Goal: Information Seeking & Learning: Learn about a topic

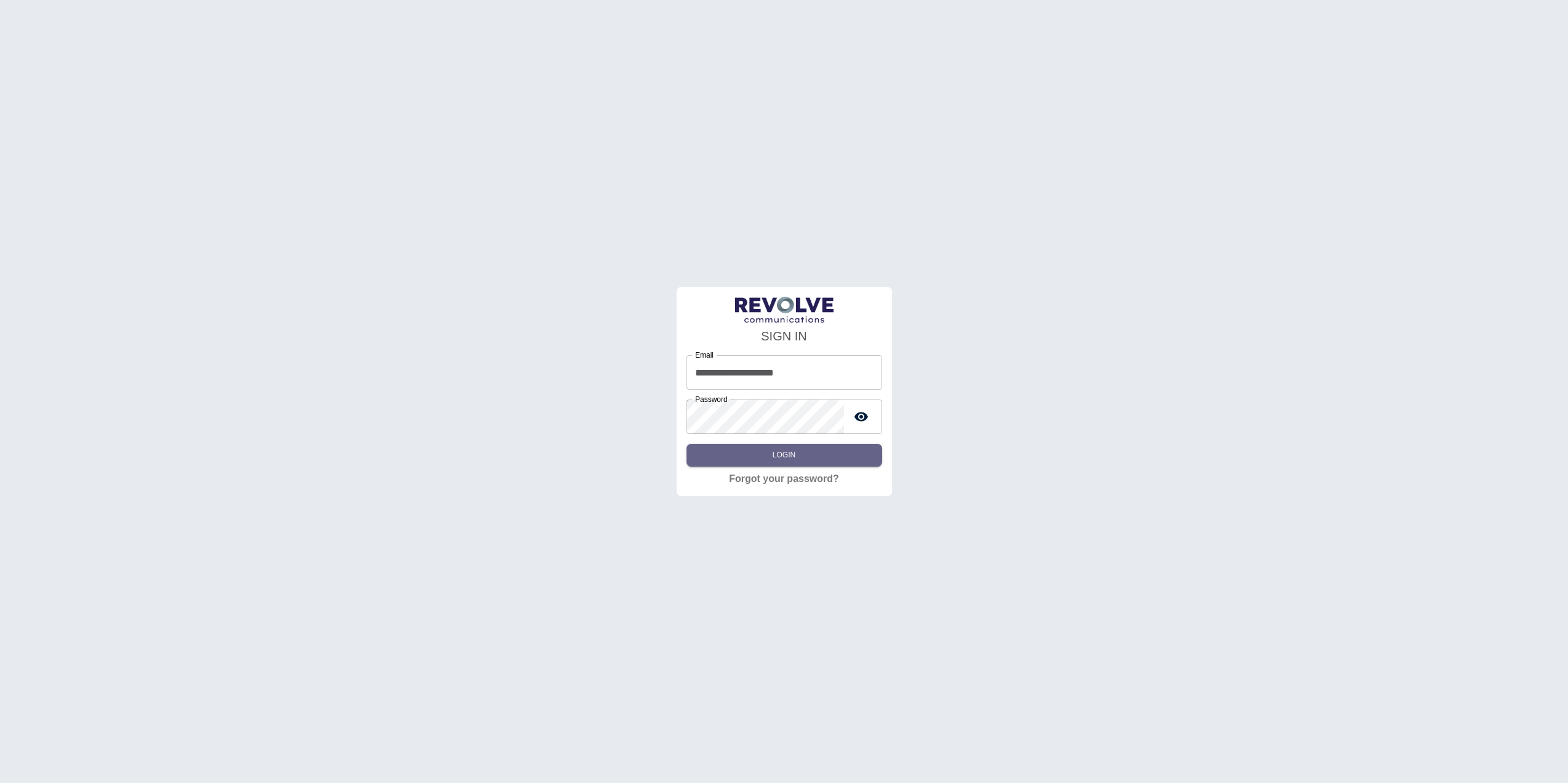
click at [811, 447] on button "Login" at bounding box center [784, 455] width 195 height 22
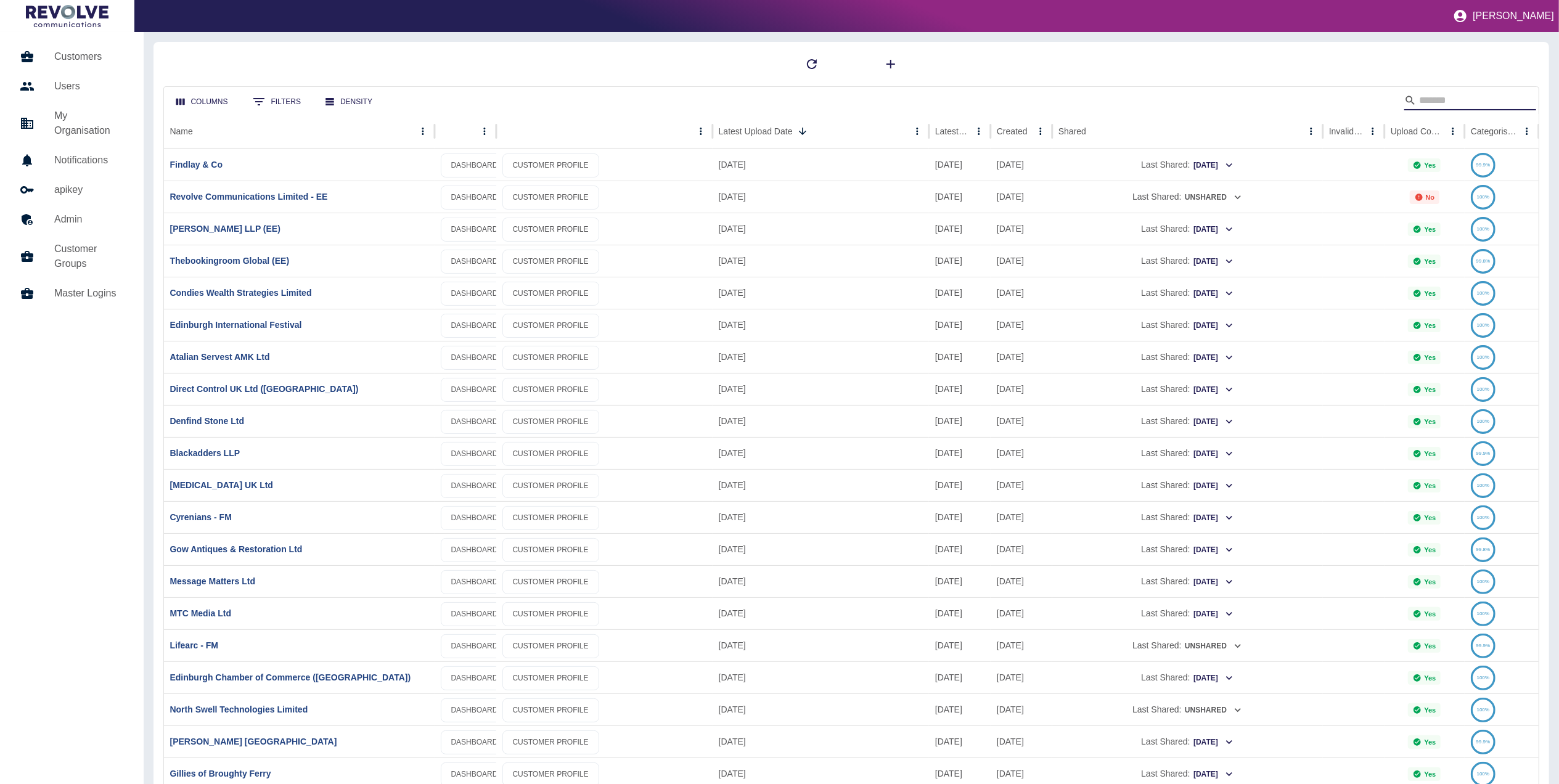
drag, startPoint x: 1470, startPoint y: 101, endPoint x: 1449, endPoint y: 52, distance: 53.3
click at [1470, 101] on input "Search" at bounding box center [1468, 100] width 99 height 20
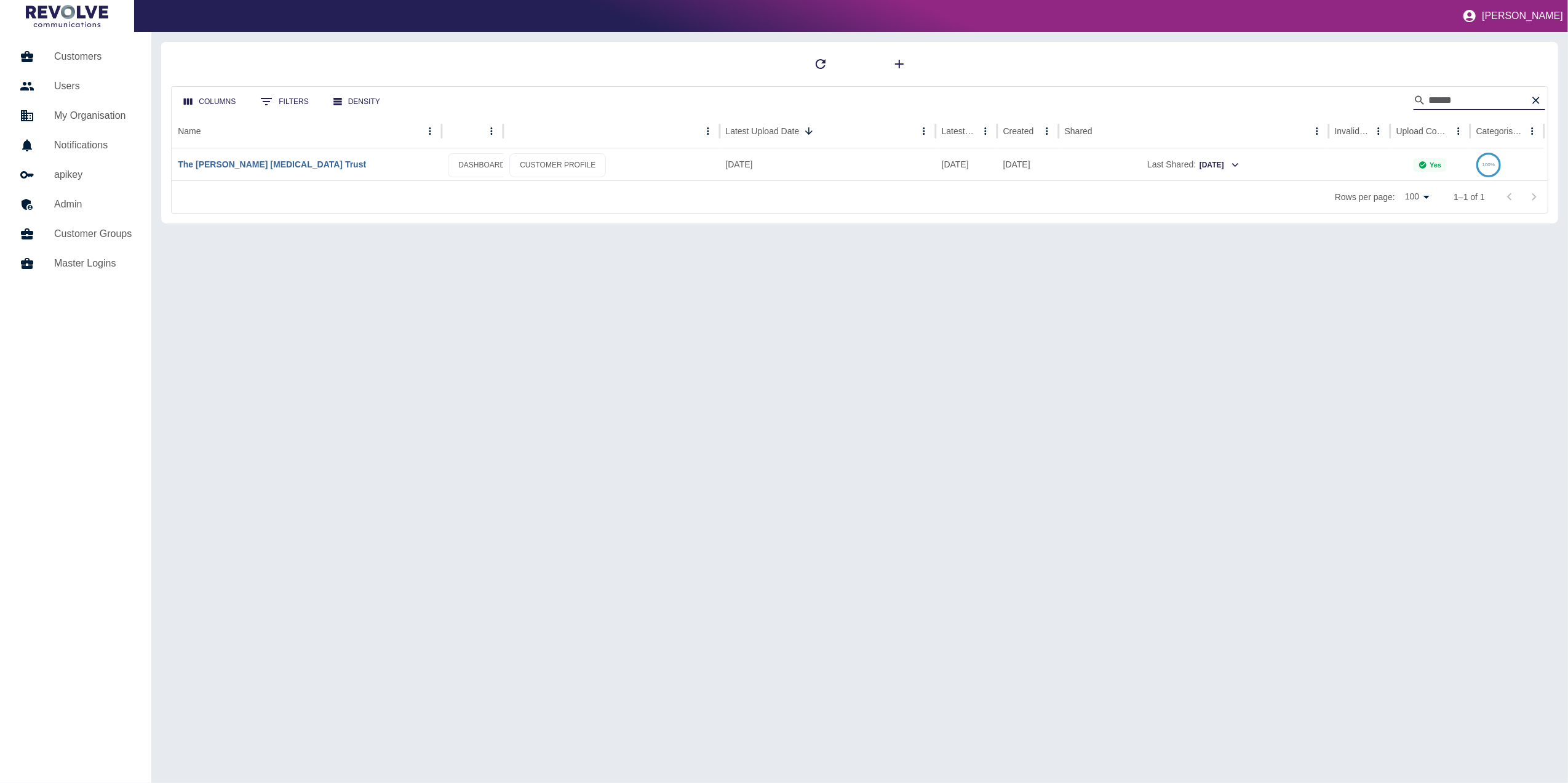
type input "*****"
click at [284, 163] on link "The [PERSON_NAME] [MEDICAL_DATA] Trust" at bounding box center [272, 164] width 189 height 10
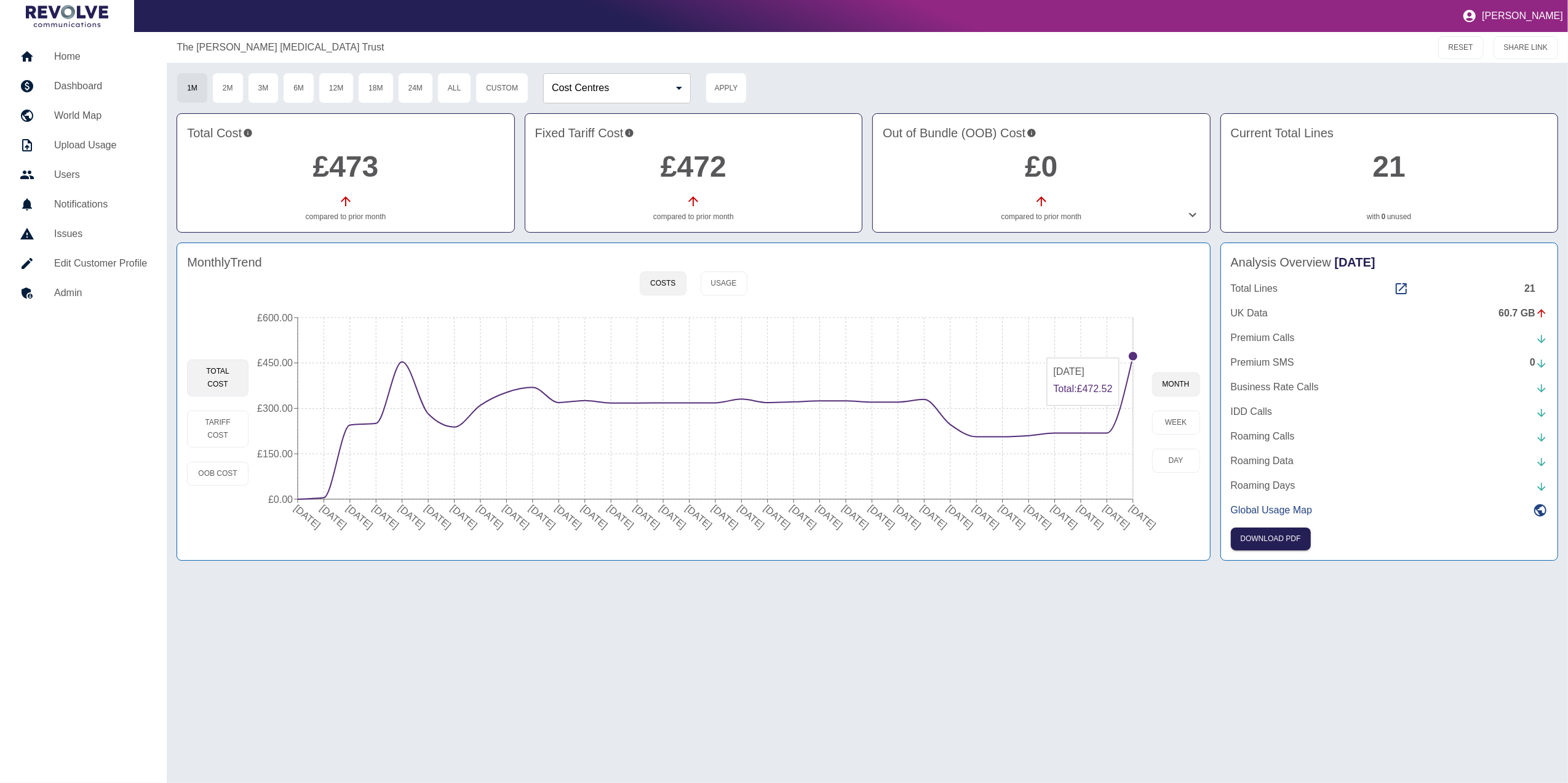
click at [1130, 353] on circle at bounding box center [1133, 356] width 10 height 10
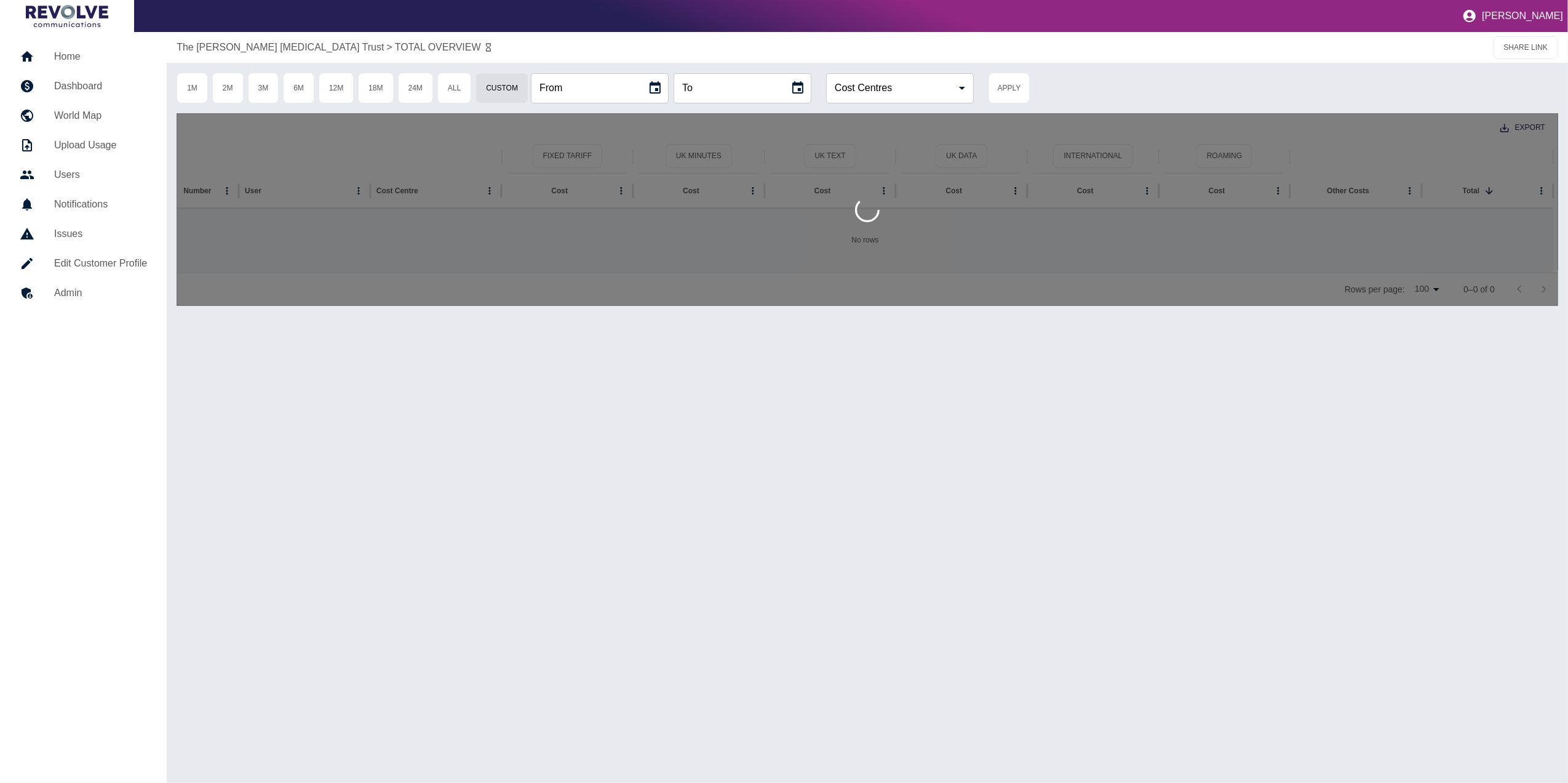
type input "**********"
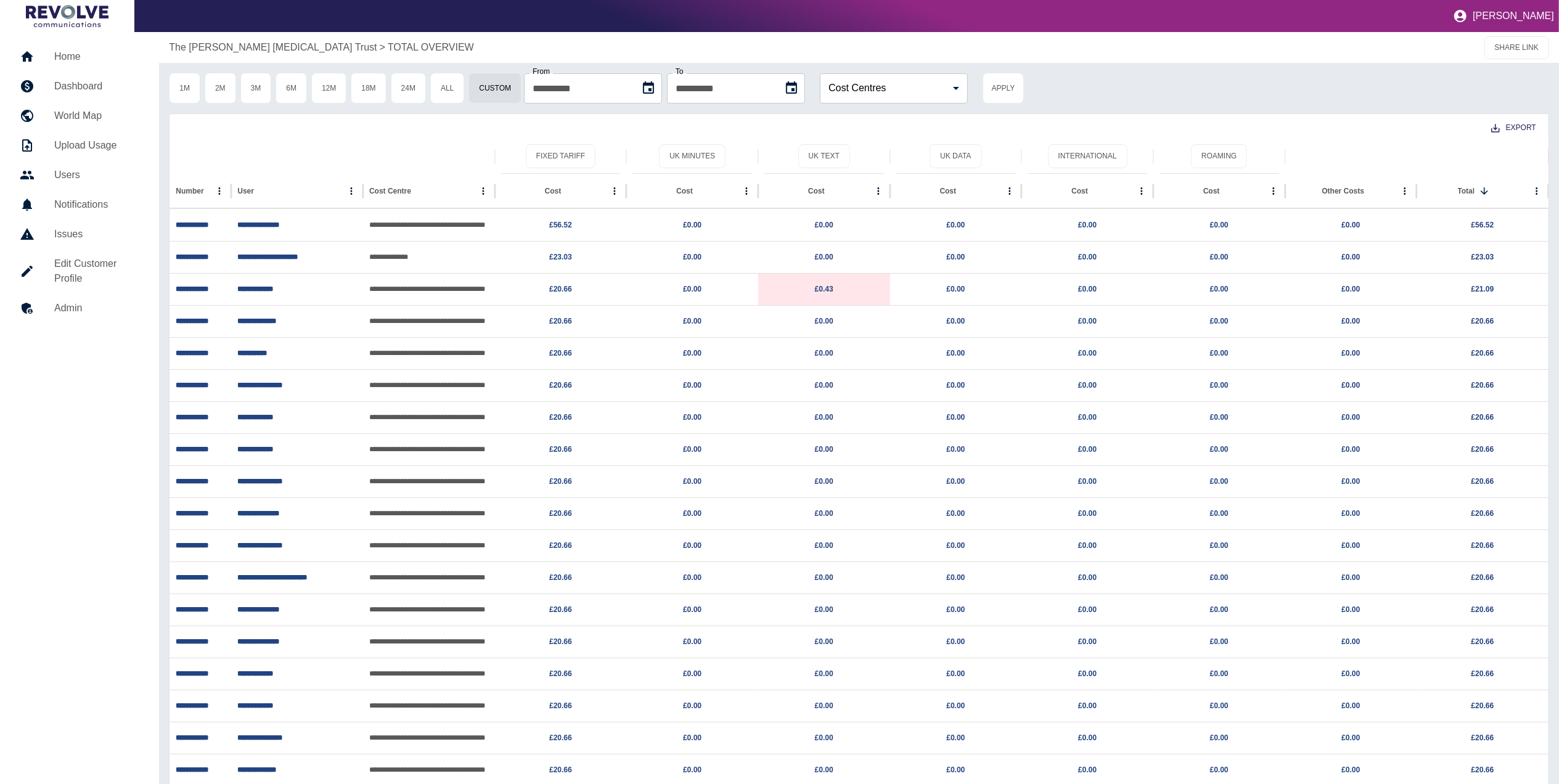
scroll to position [1, 0]
click at [101, 84] on h5 "Dashboard" at bounding box center [97, 86] width 85 height 15
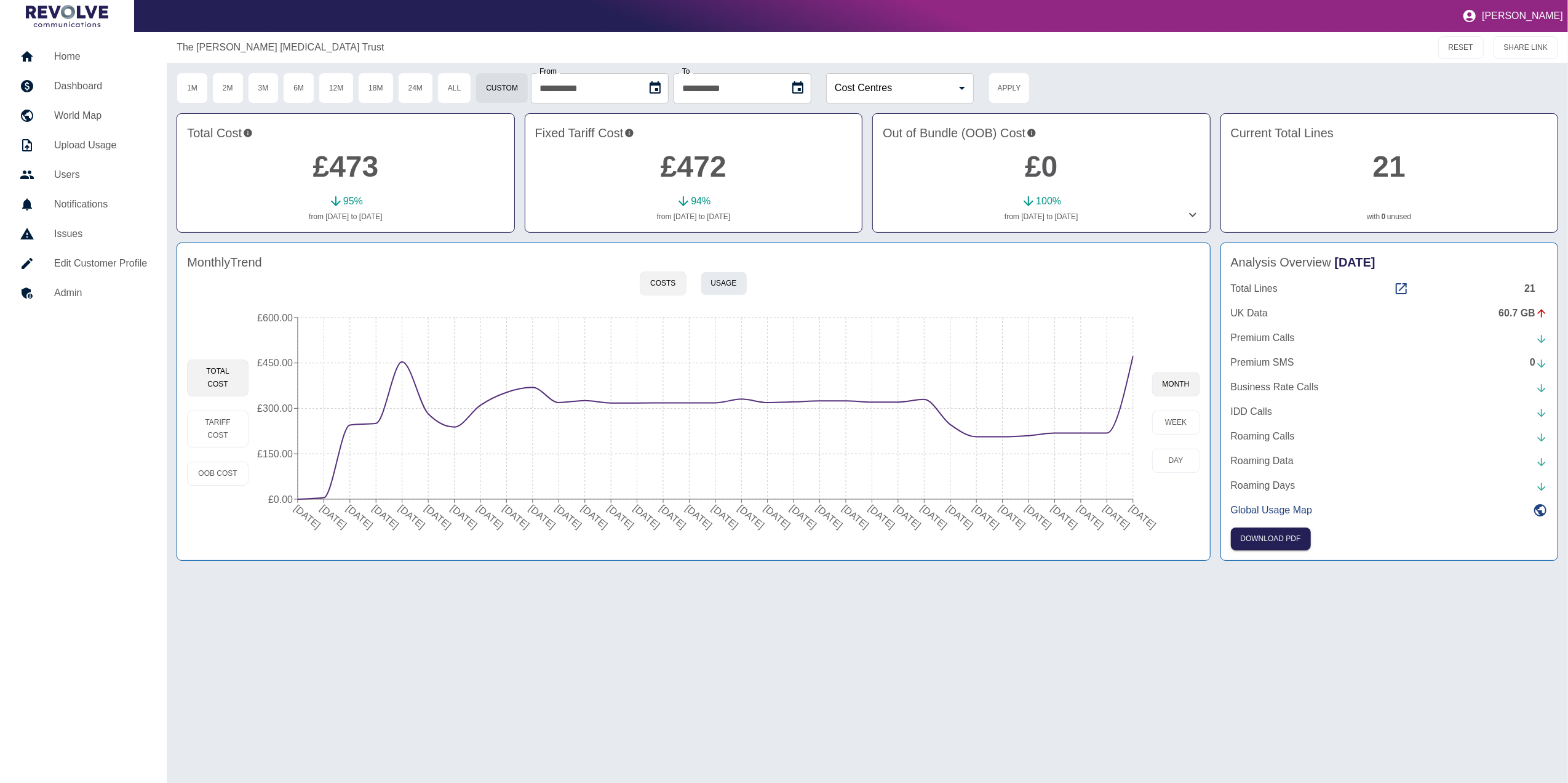
click at [732, 276] on button "Usage" at bounding box center [723, 283] width 47 height 24
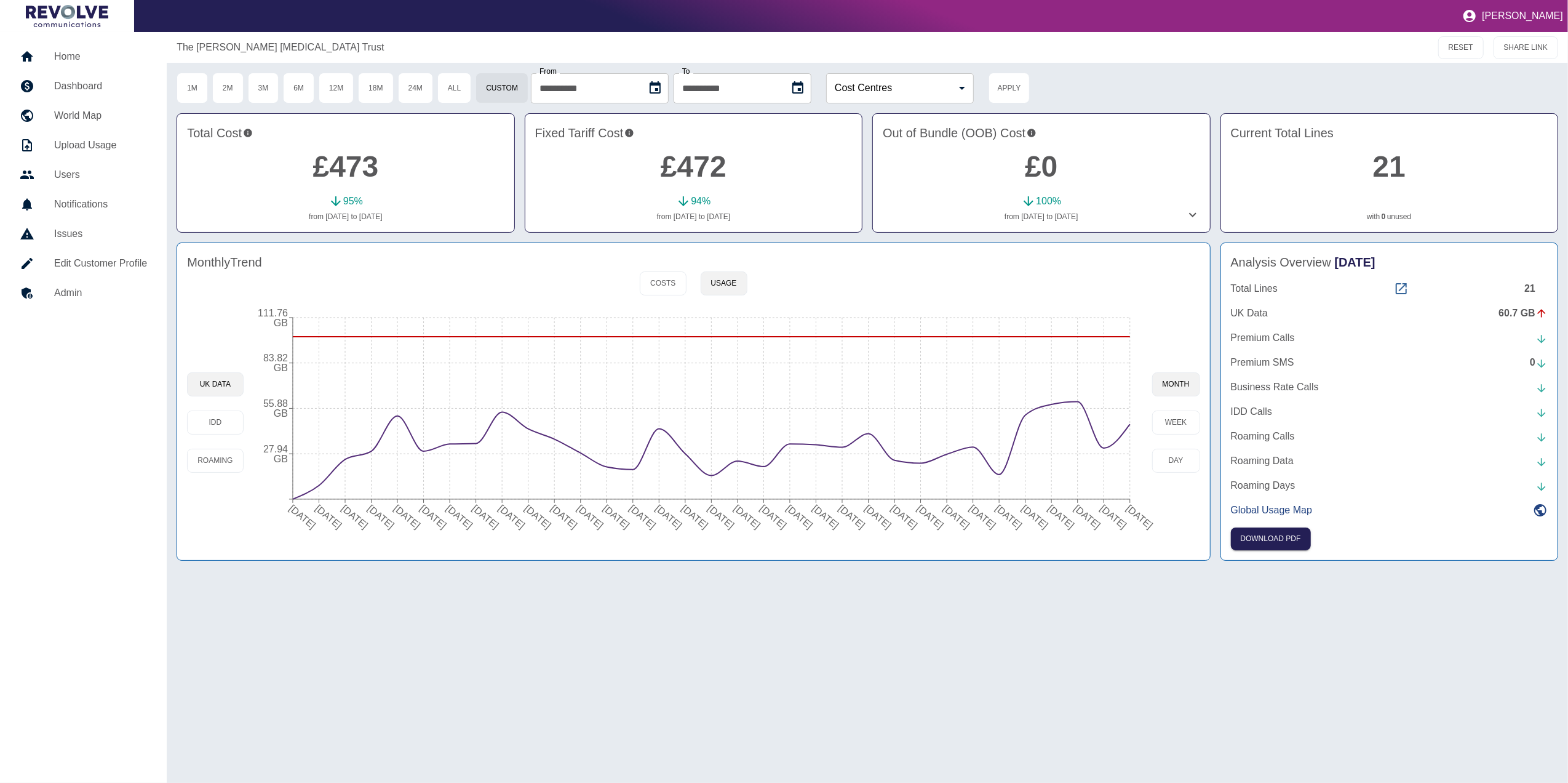
click at [1399, 282] on icon at bounding box center [1401, 289] width 15 height 15
click at [681, 293] on button "Costs" at bounding box center [663, 283] width 46 height 24
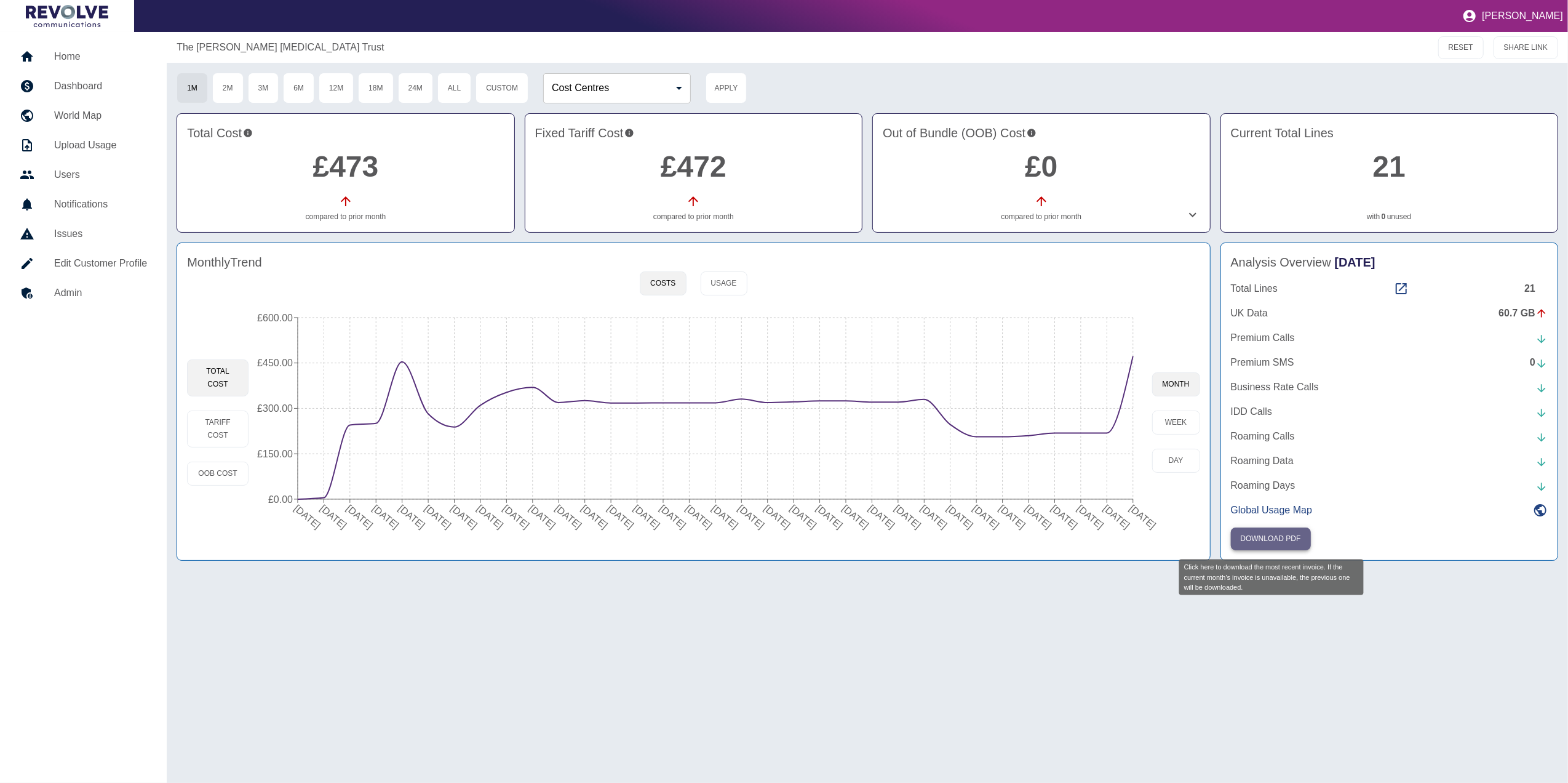
click at [1285, 538] on button "Download PDF" at bounding box center [1270, 539] width 80 height 22
click at [227, 464] on button "OOB Cost" at bounding box center [218, 473] width 61 height 24
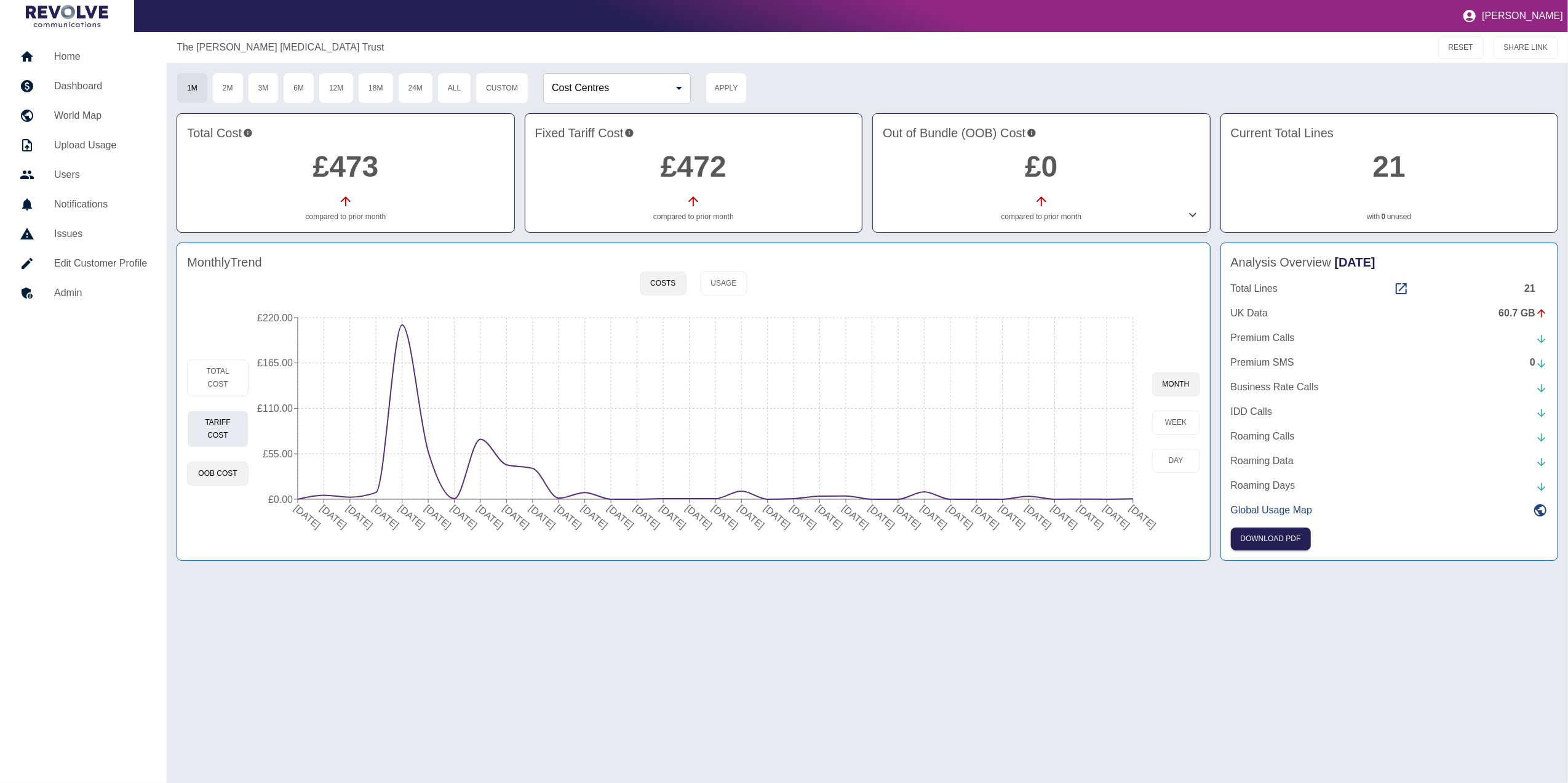
click at [220, 426] on button "Tariff Cost" at bounding box center [218, 429] width 61 height 37
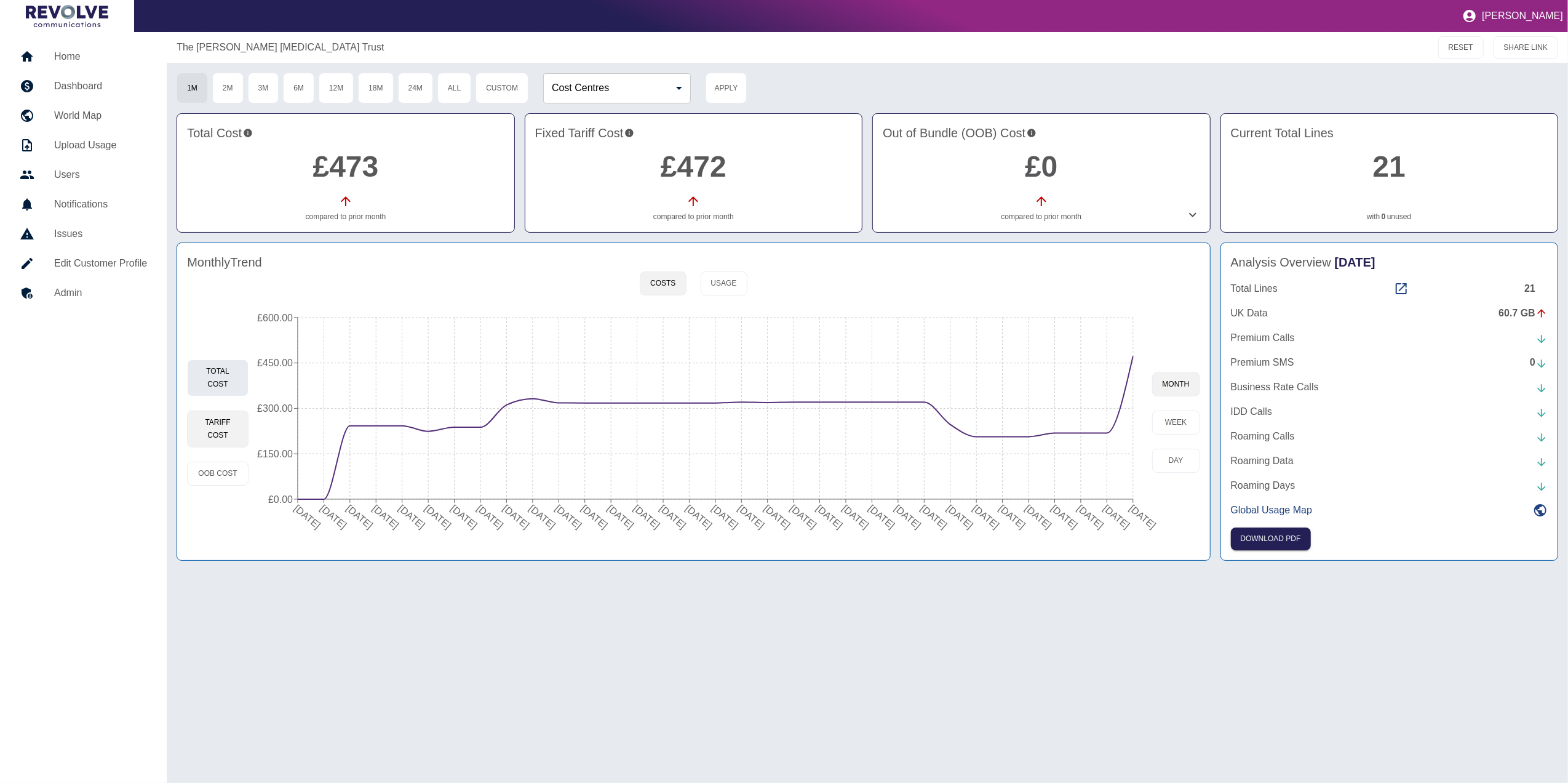
click at [216, 389] on button "Total Cost" at bounding box center [218, 378] width 61 height 37
click at [1129, 357] on circle at bounding box center [1133, 356] width 10 height 10
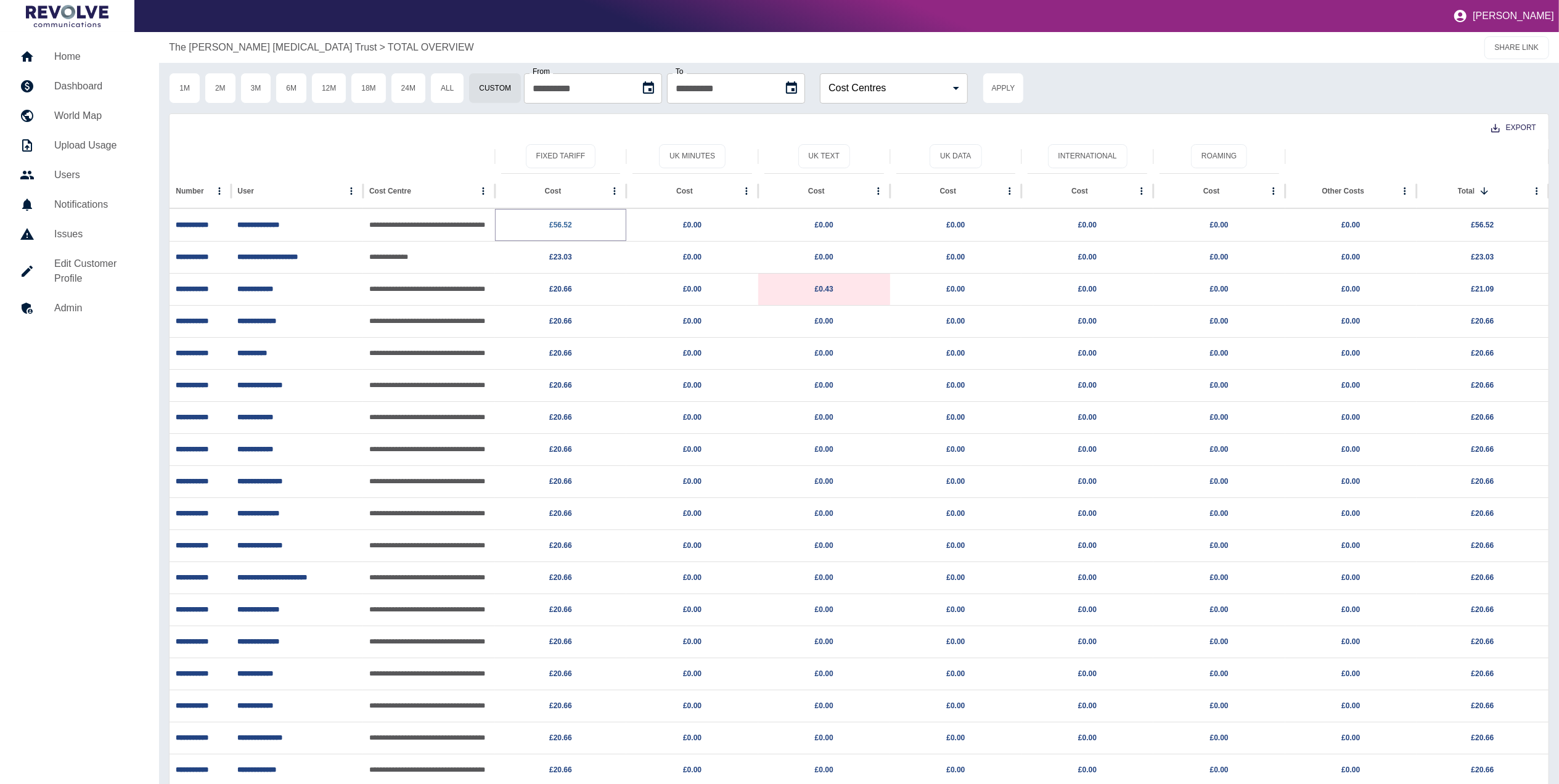
click at [562, 225] on link "£56.52" at bounding box center [560, 225] width 23 height 9
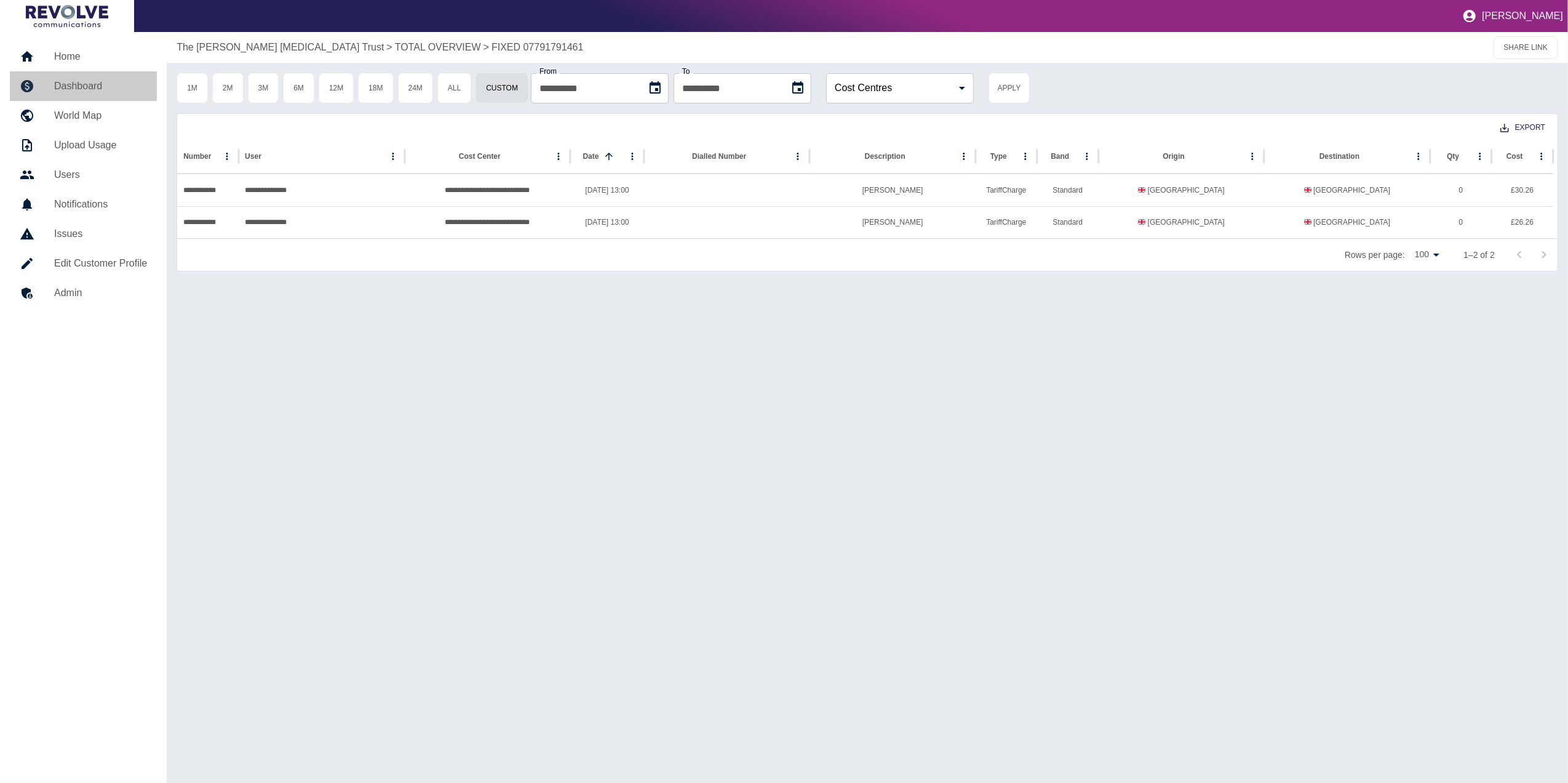
click at [103, 90] on h5 "Dashboard" at bounding box center [101, 86] width 93 height 15
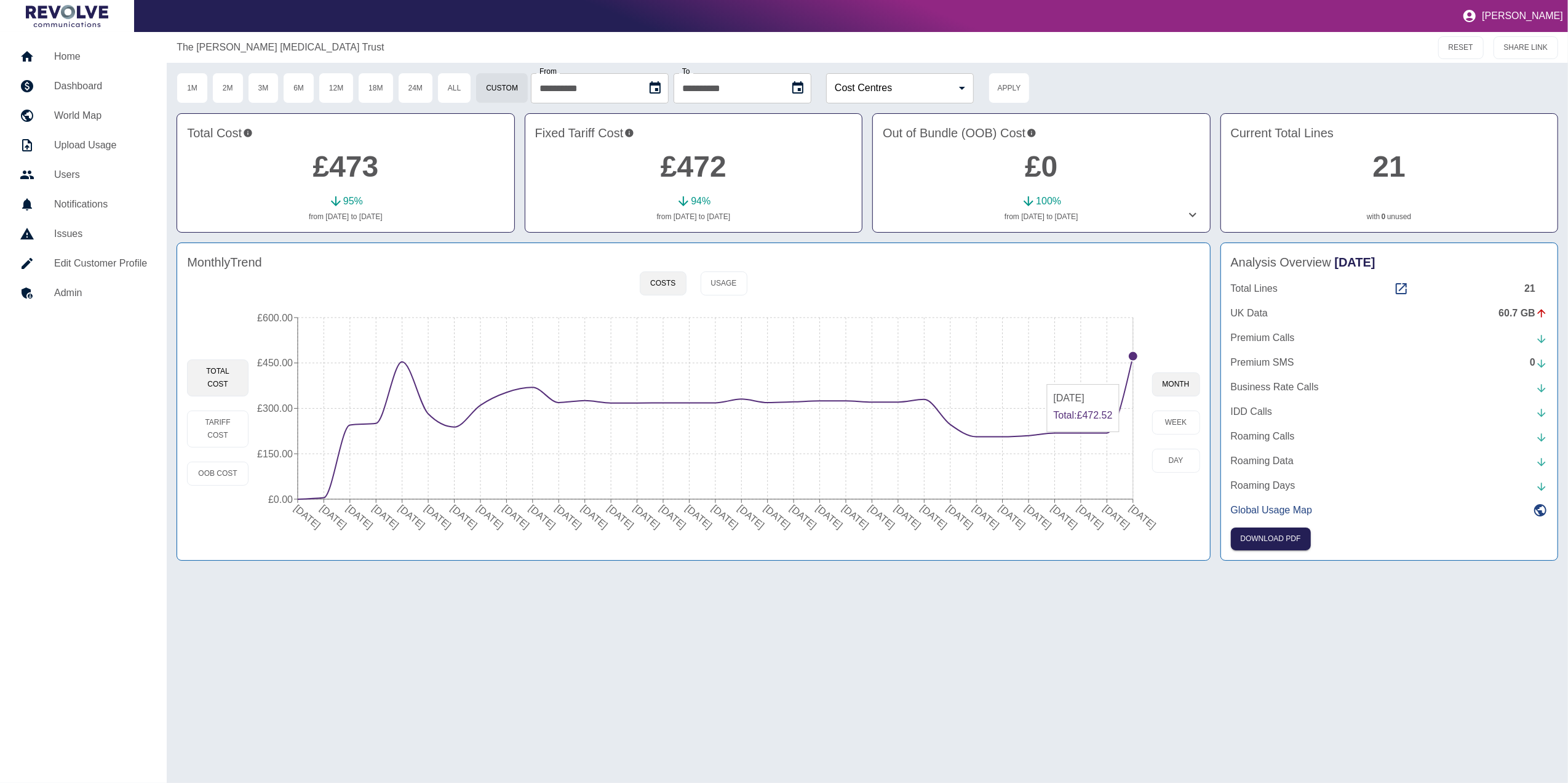
click at [1127, 379] on icon "[DATE] [DATE] [DATE] [DATE] [DATE] [DATE] [DATE] [DATE] [DATE] [DATE] [DATE] [D…" at bounding box center [700, 421] width 903 height 234
click at [1132, 355] on circle at bounding box center [1133, 356] width 10 height 10
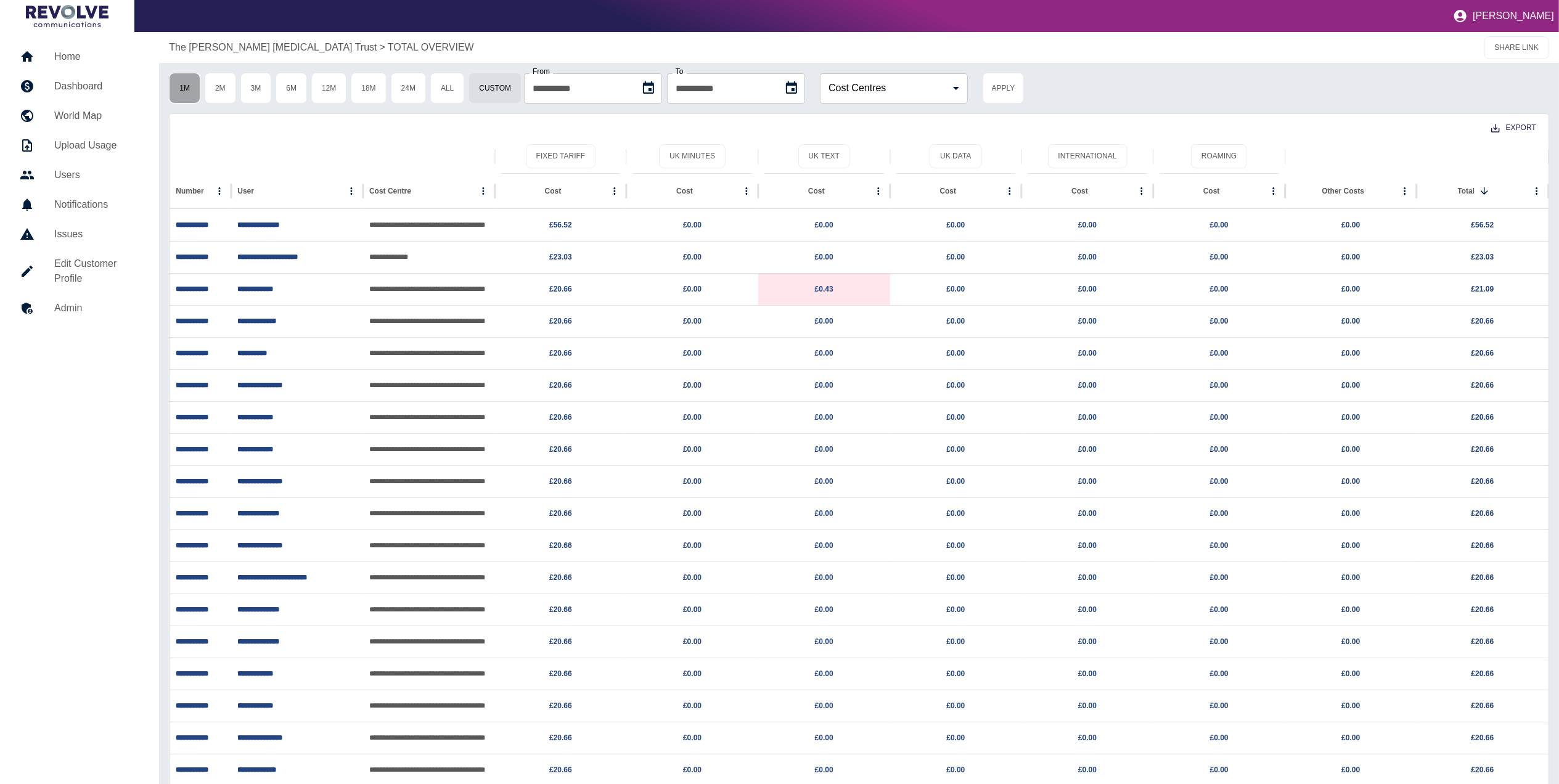
click at [188, 87] on button "1M" at bounding box center [185, 88] width 31 height 31
click at [224, 92] on button "2M" at bounding box center [220, 88] width 31 height 31
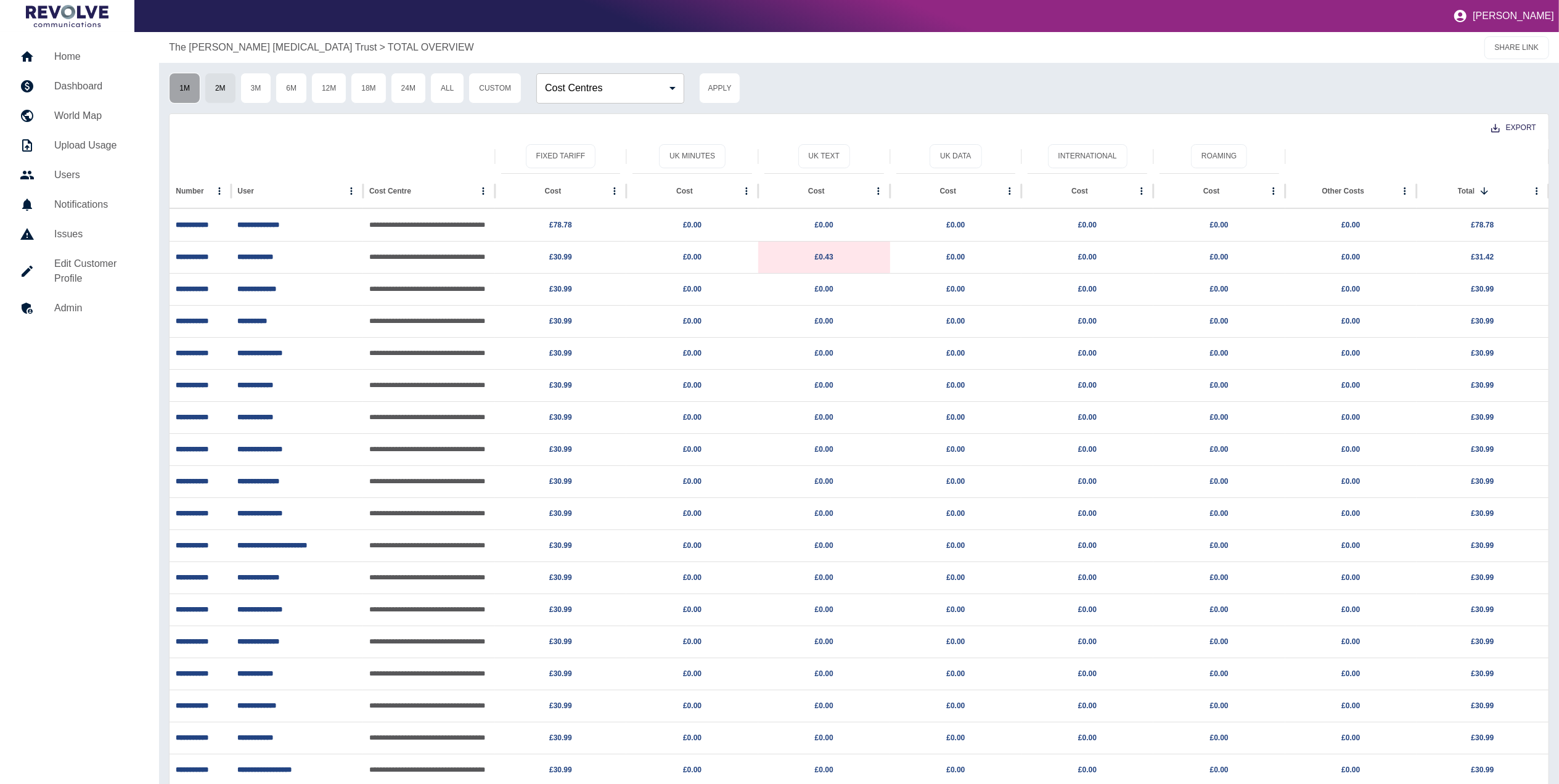
click at [189, 93] on button "1M" at bounding box center [185, 88] width 31 height 31
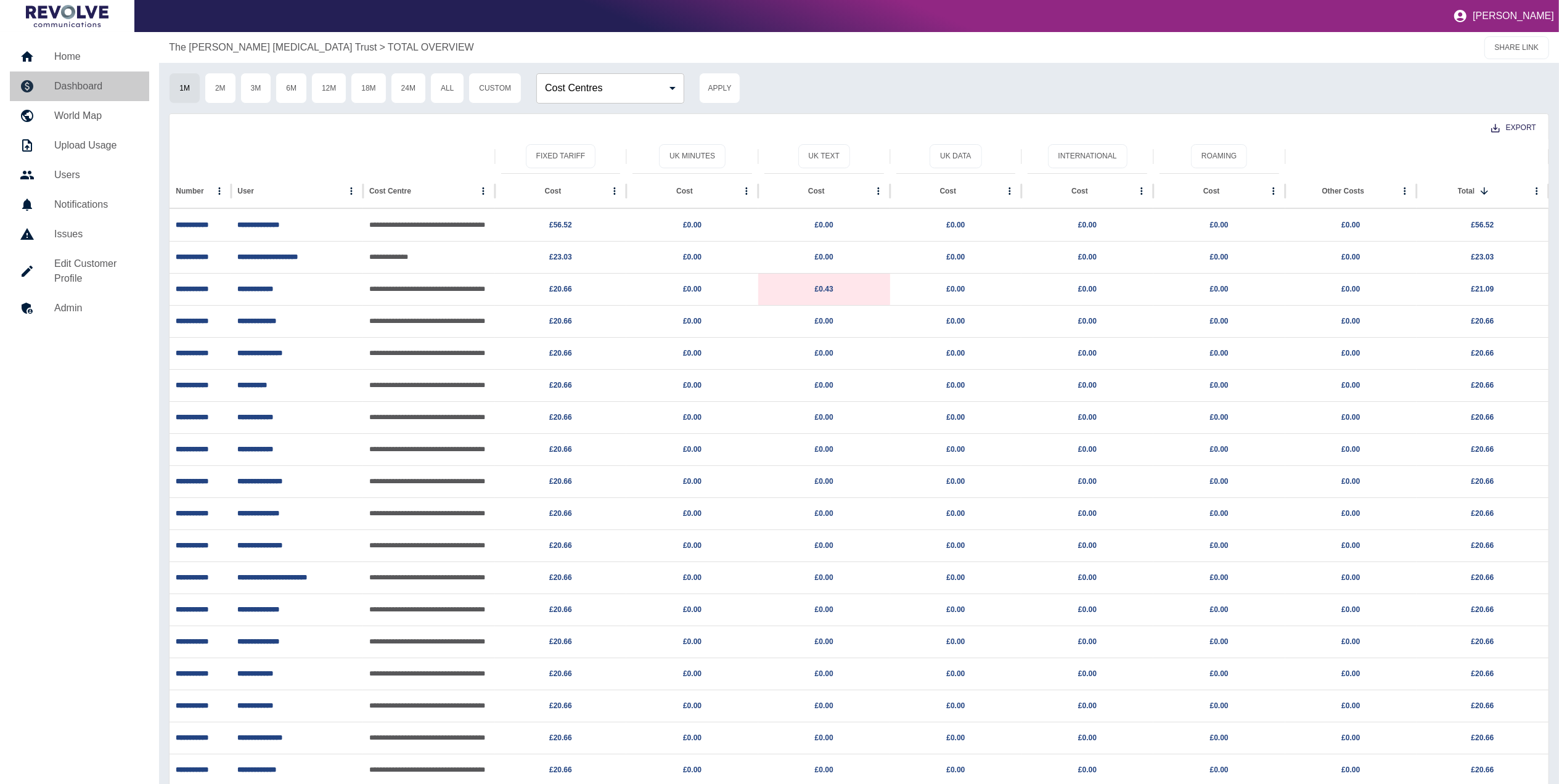
click at [98, 89] on h5 "Dashboard" at bounding box center [97, 87] width 85 height 15
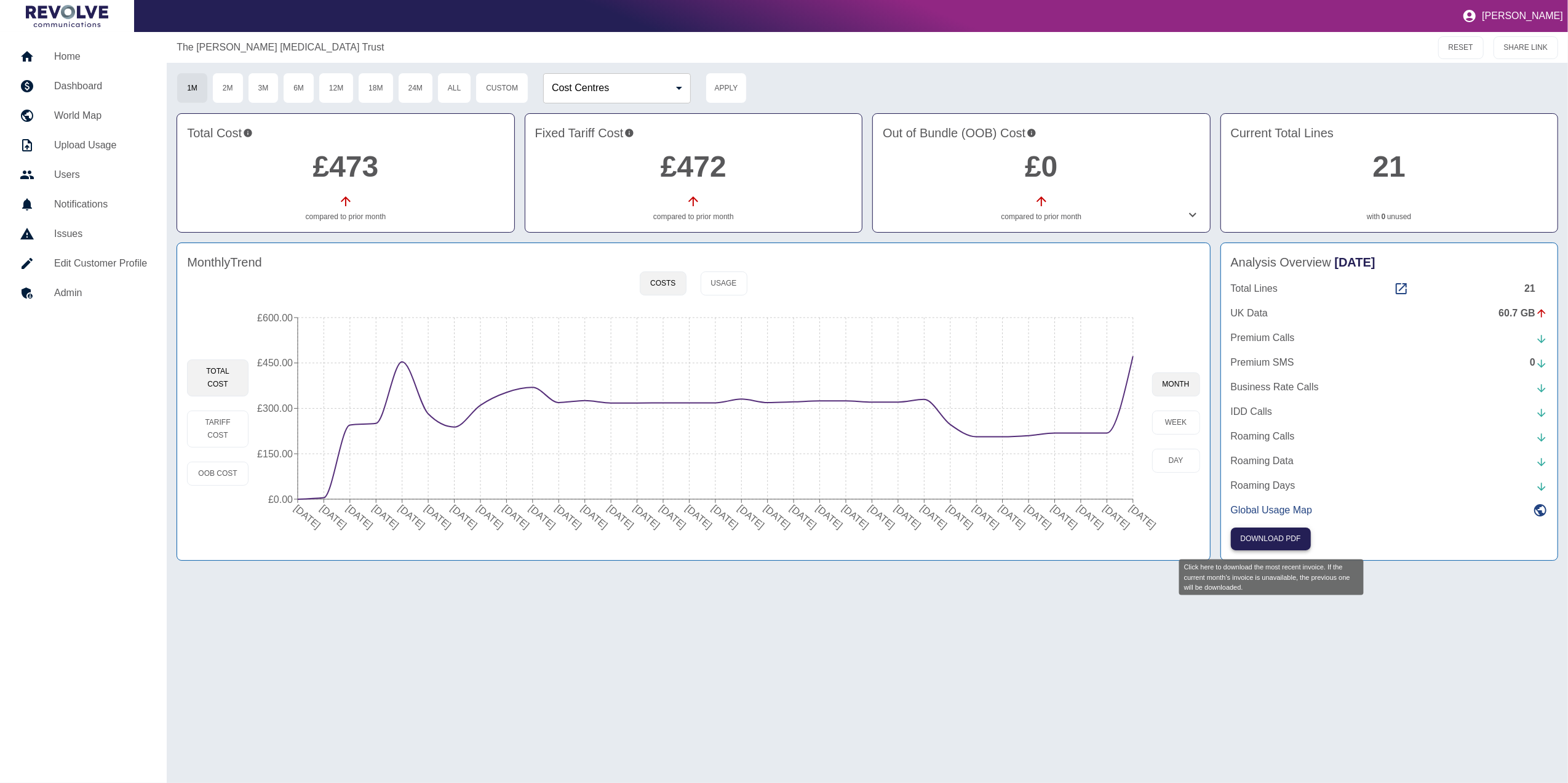
click at [1280, 535] on button "Download PDF" at bounding box center [1270, 539] width 80 height 22
click at [1401, 293] on icon at bounding box center [1401, 289] width 11 height 11
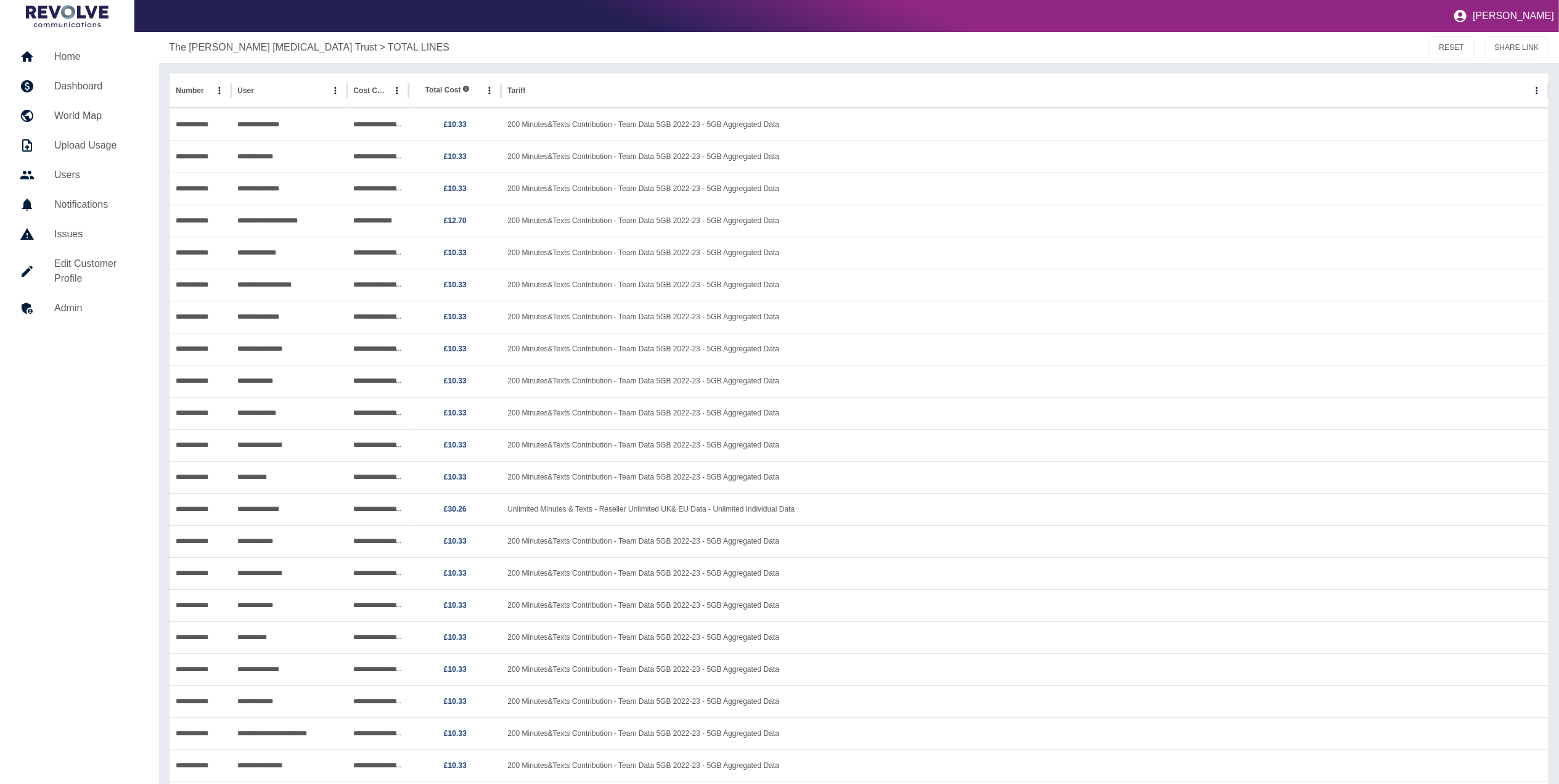
scroll to position [1, 0]
click at [92, 93] on link "Dashboard" at bounding box center [79, 85] width 139 height 29
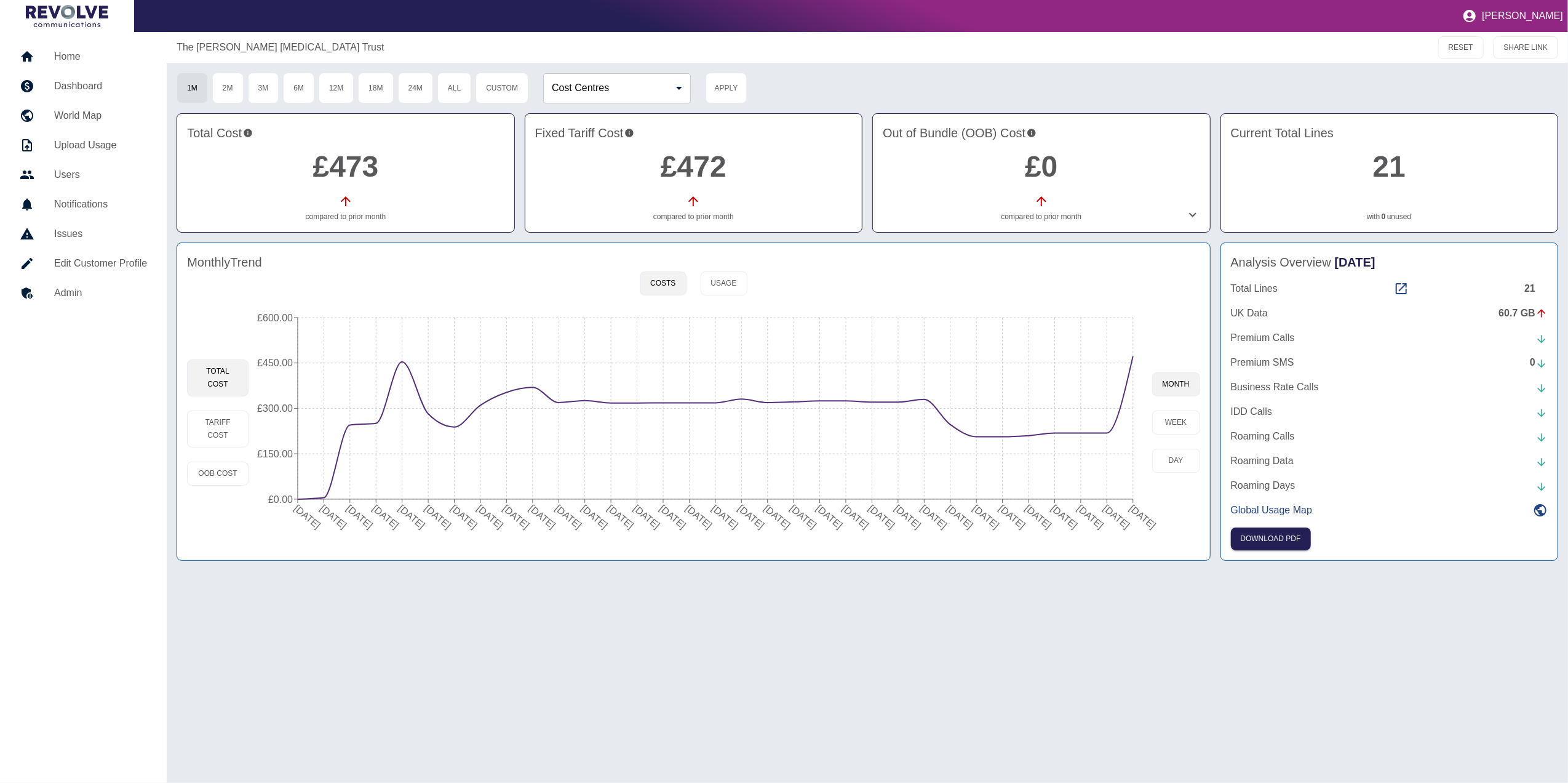
click at [86, 289] on h5 "Admin" at bounding box center [101, 293] width 93 height 15
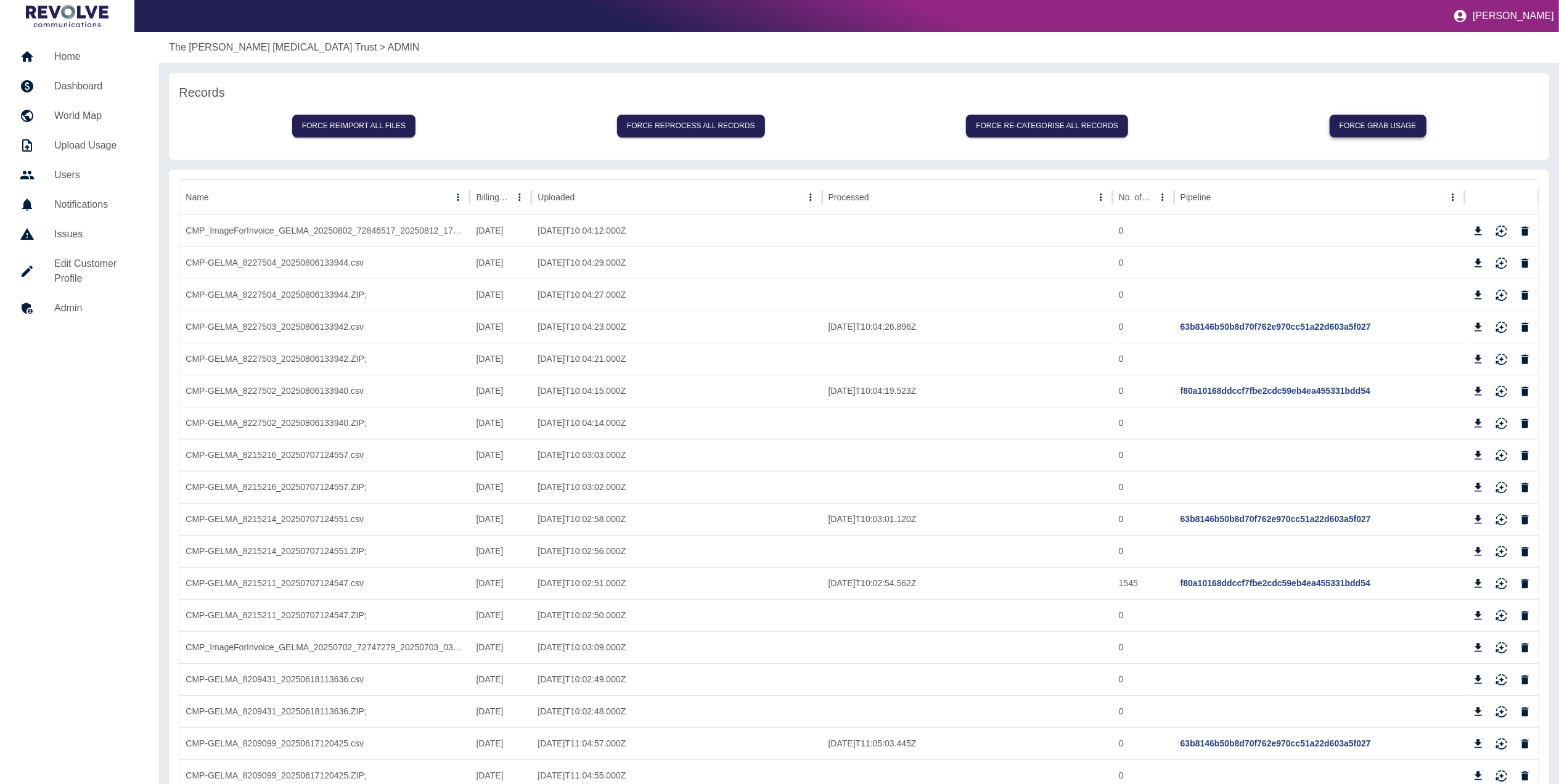
click at [1394, 119] on button "Force grab usage" at bounding box center [1378, 125] width 97 height 22
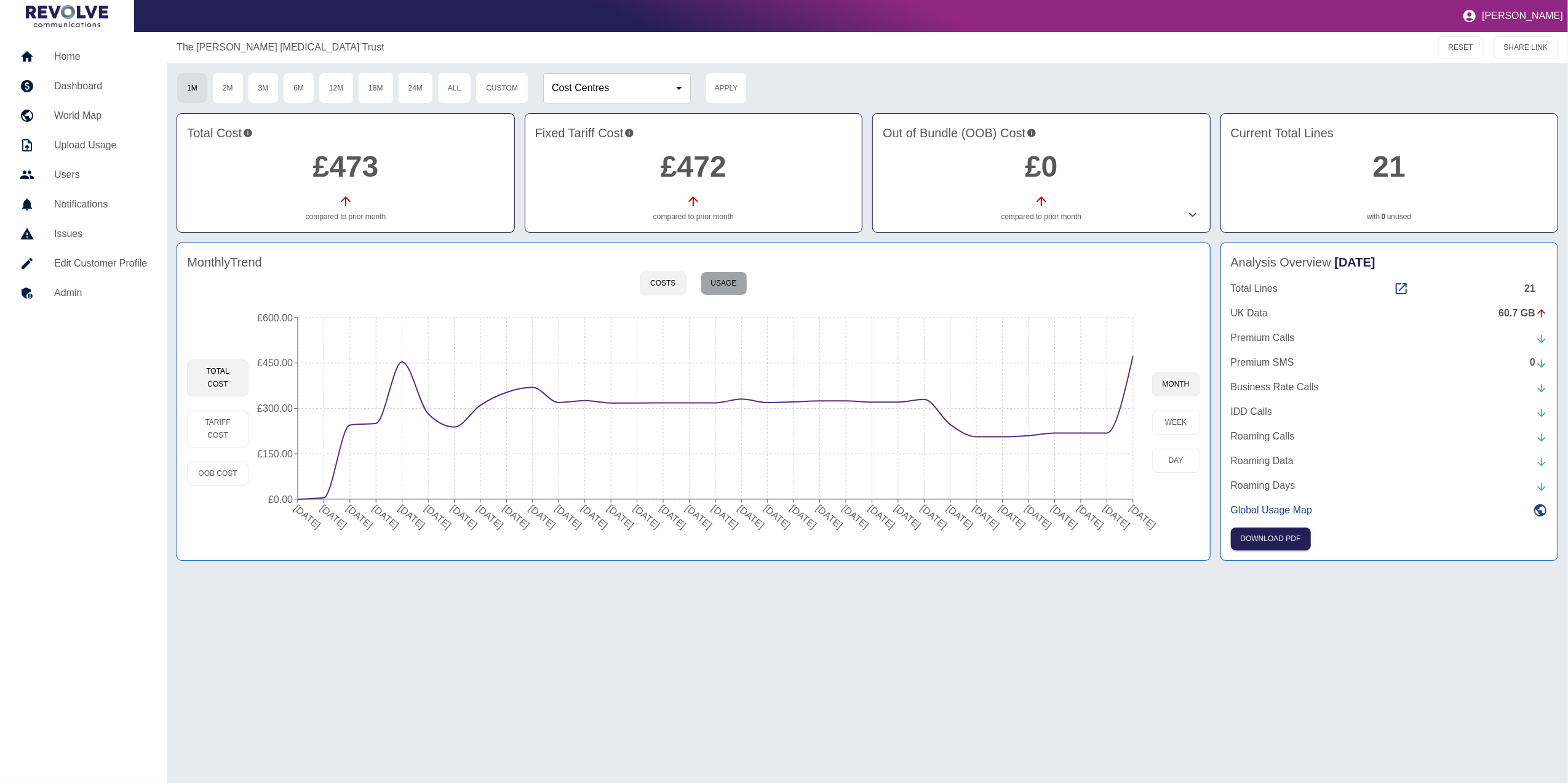
click at [741, 285] on button "Usage" at bounding box center [723, 283] width 47 height 24
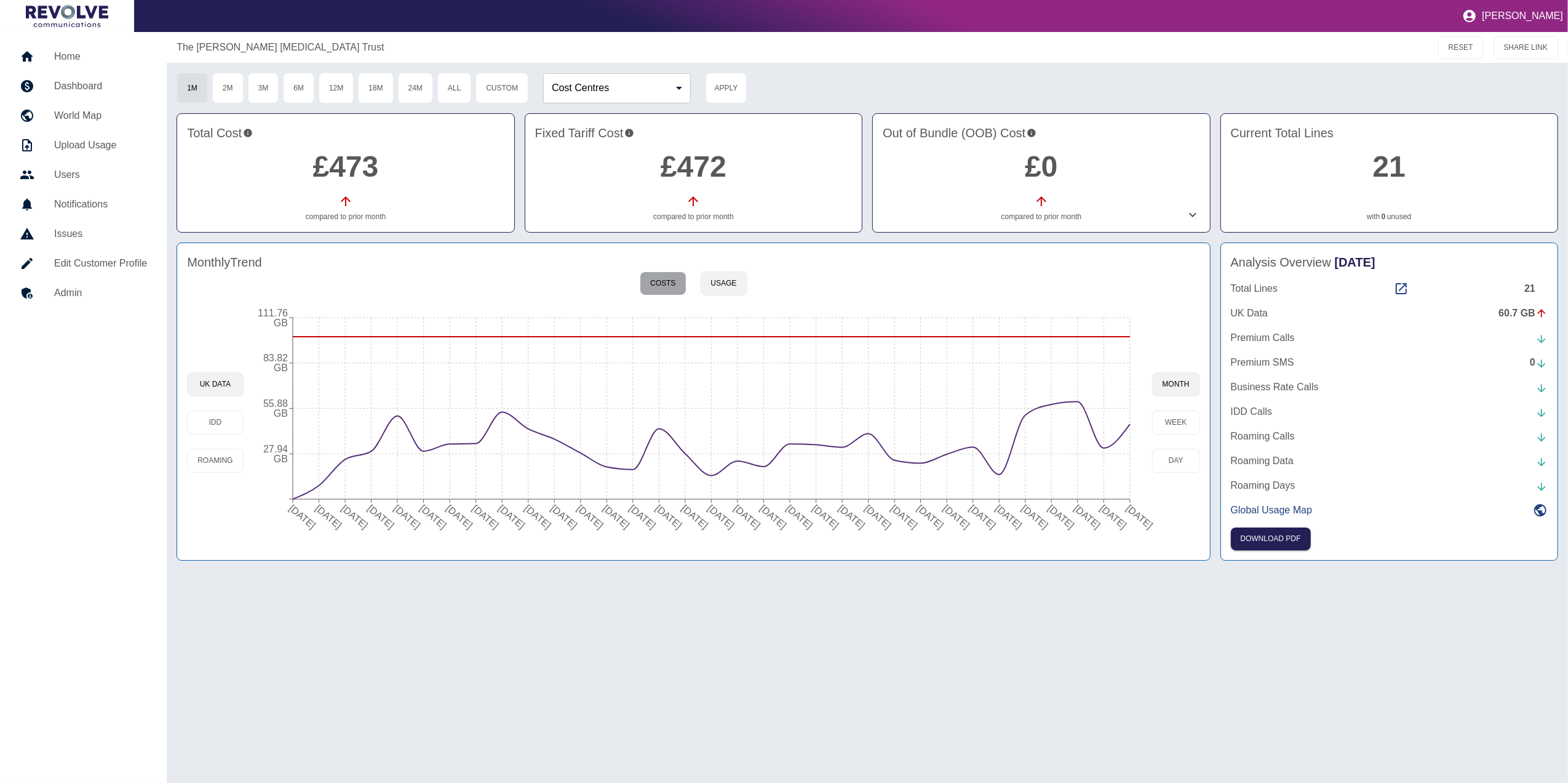
click at [672, 294] on button "Costs" at bounding box center [663, 283] width 46 height 24
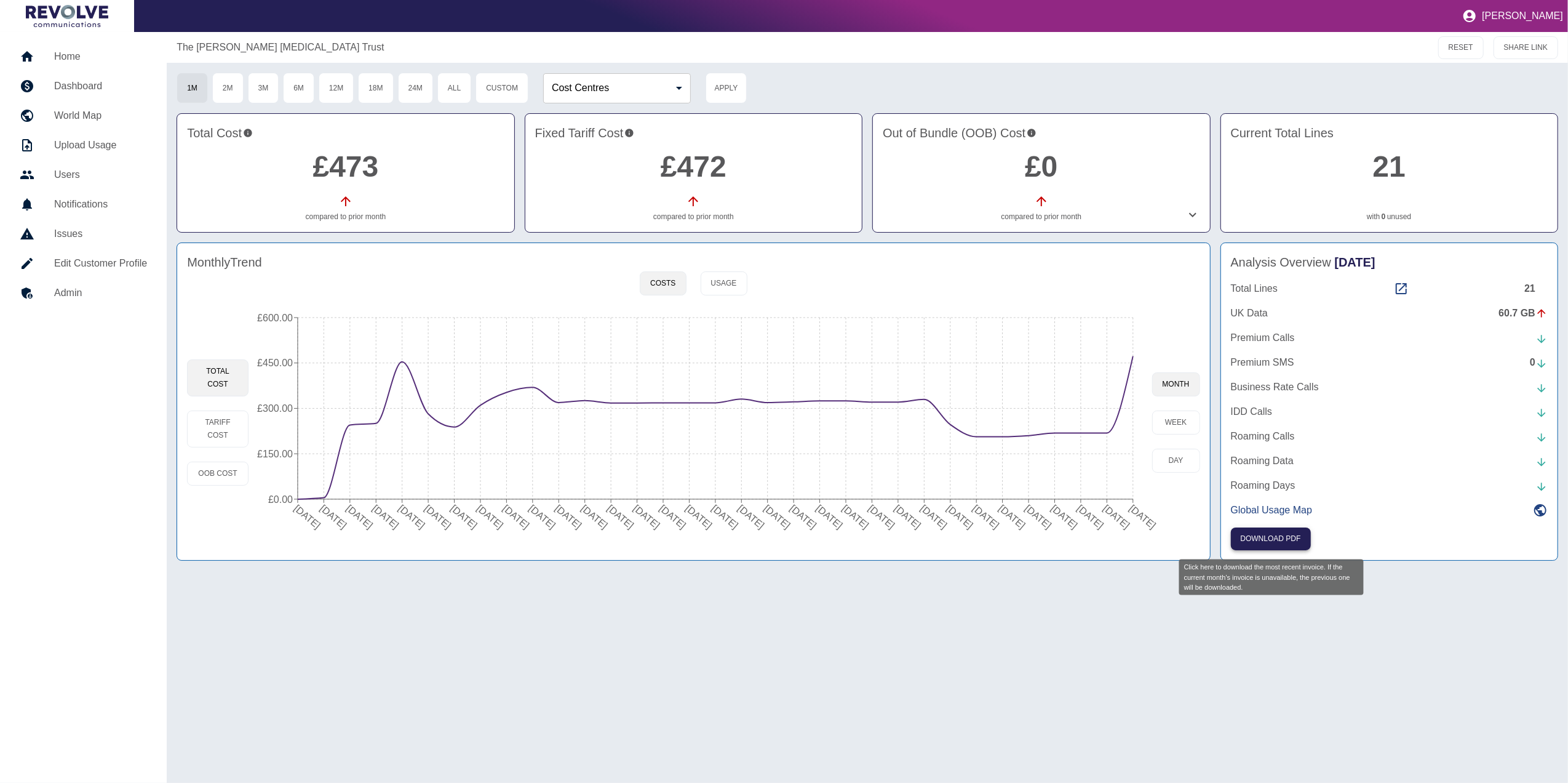
click at [1266, 529] on button "Download PDF" at bounding box center [1270, 539] width 80 height 22
click at [90, 54] on h5 "Home" at bounding box center [101, 57] width 93 height 15
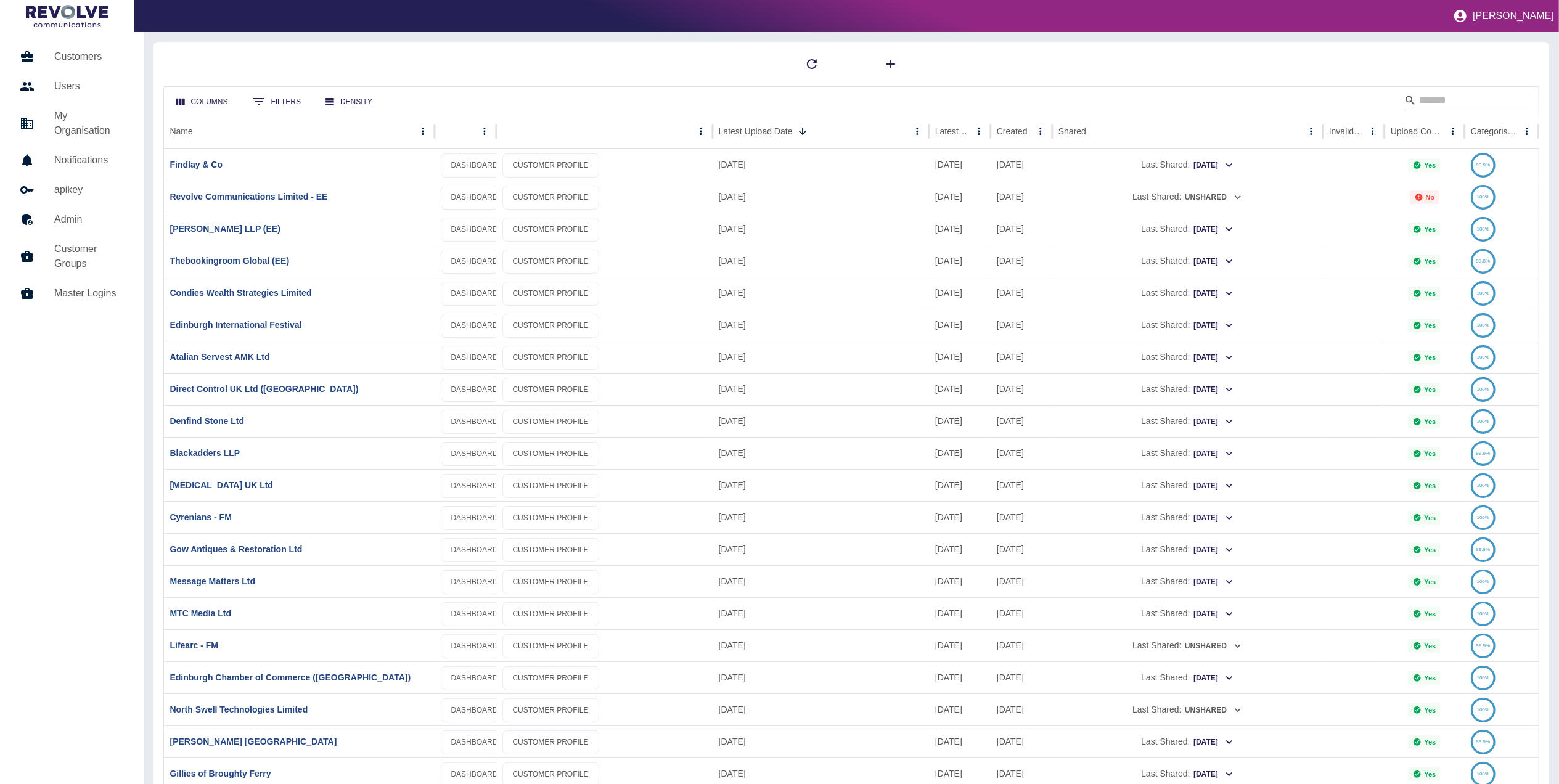
click at [1455, 112] on div "Search" at bounding box center [1470, 102] width 132 height 22
click at [1457, 101] on input "Search" at bounding box center [1468, 100] width 99 height 20
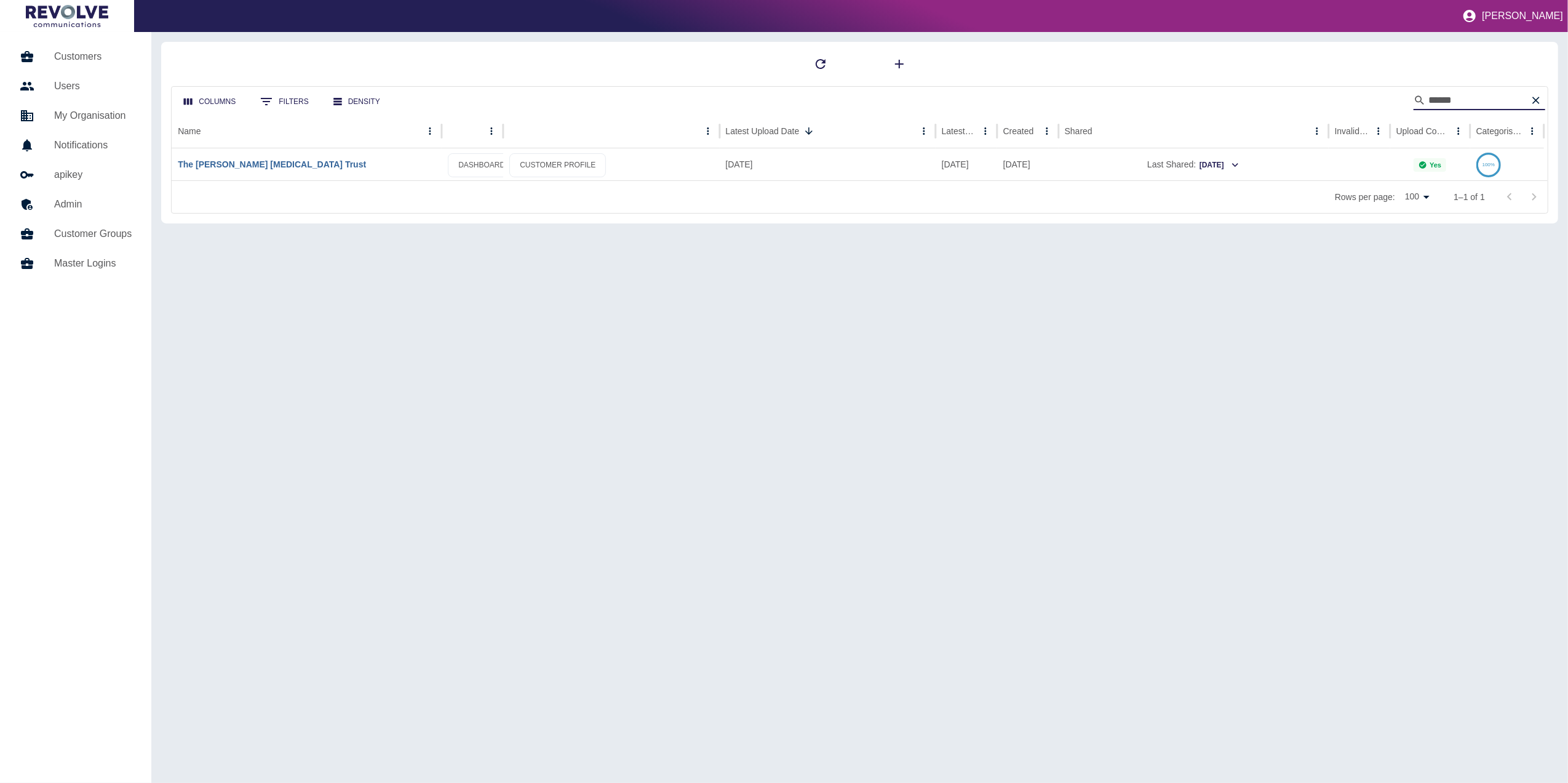
type input "*****"
click at [299, 161] on link "The [PERSON_NAME] [MEDICAL_DATA] Trust" at bounding box center [272, 164] width 189 height 10
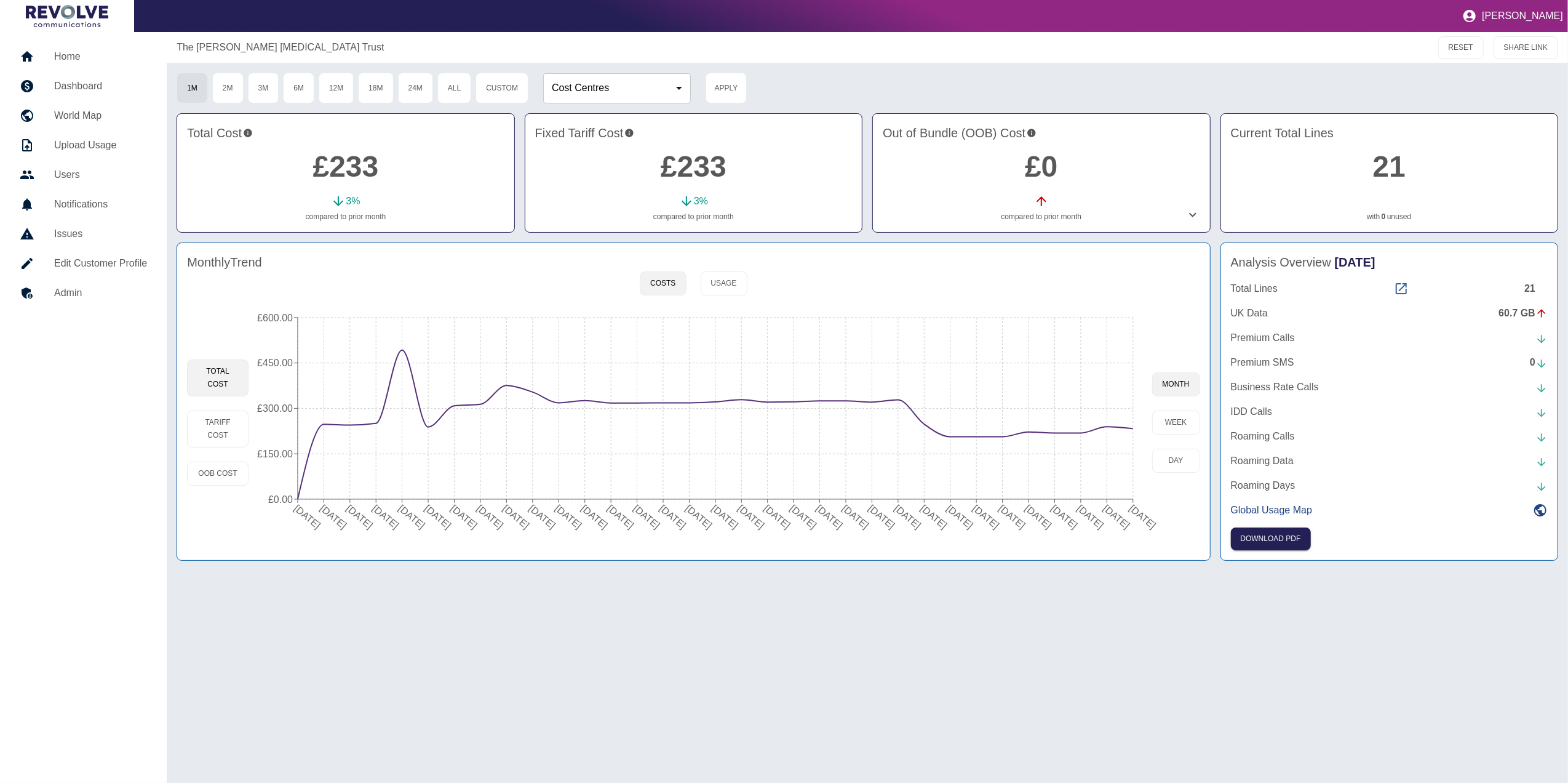
click at [1406, 289] on icon at bounding box center [1401, 289] width 15 height 15
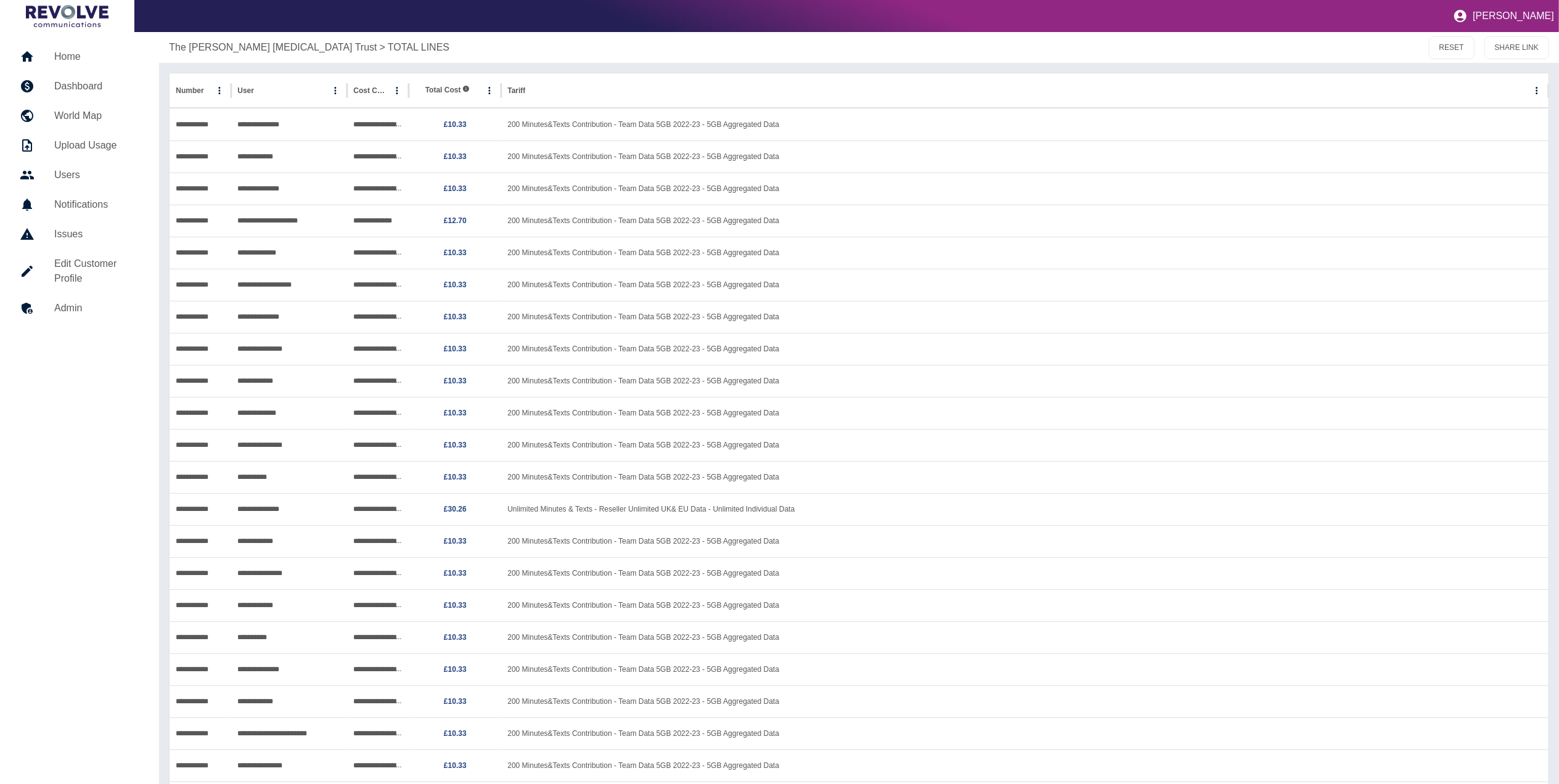
click at [80, 80] on h5 "Dashboard" at bounding box center [97, 87] width 85 height 15
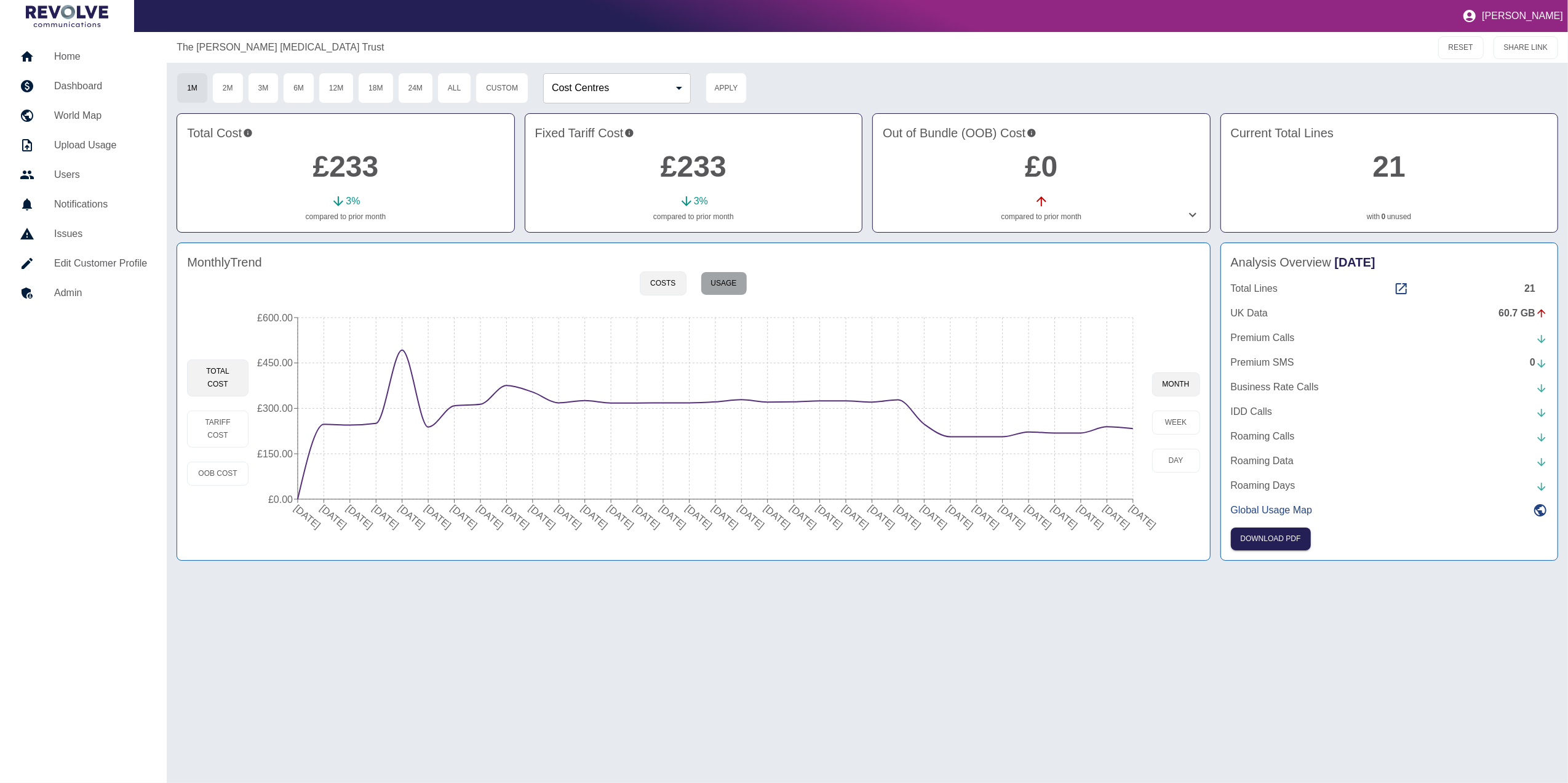
click at [715, 279] on button "Usage" at bounding box center [723, 283] width 47 height 24
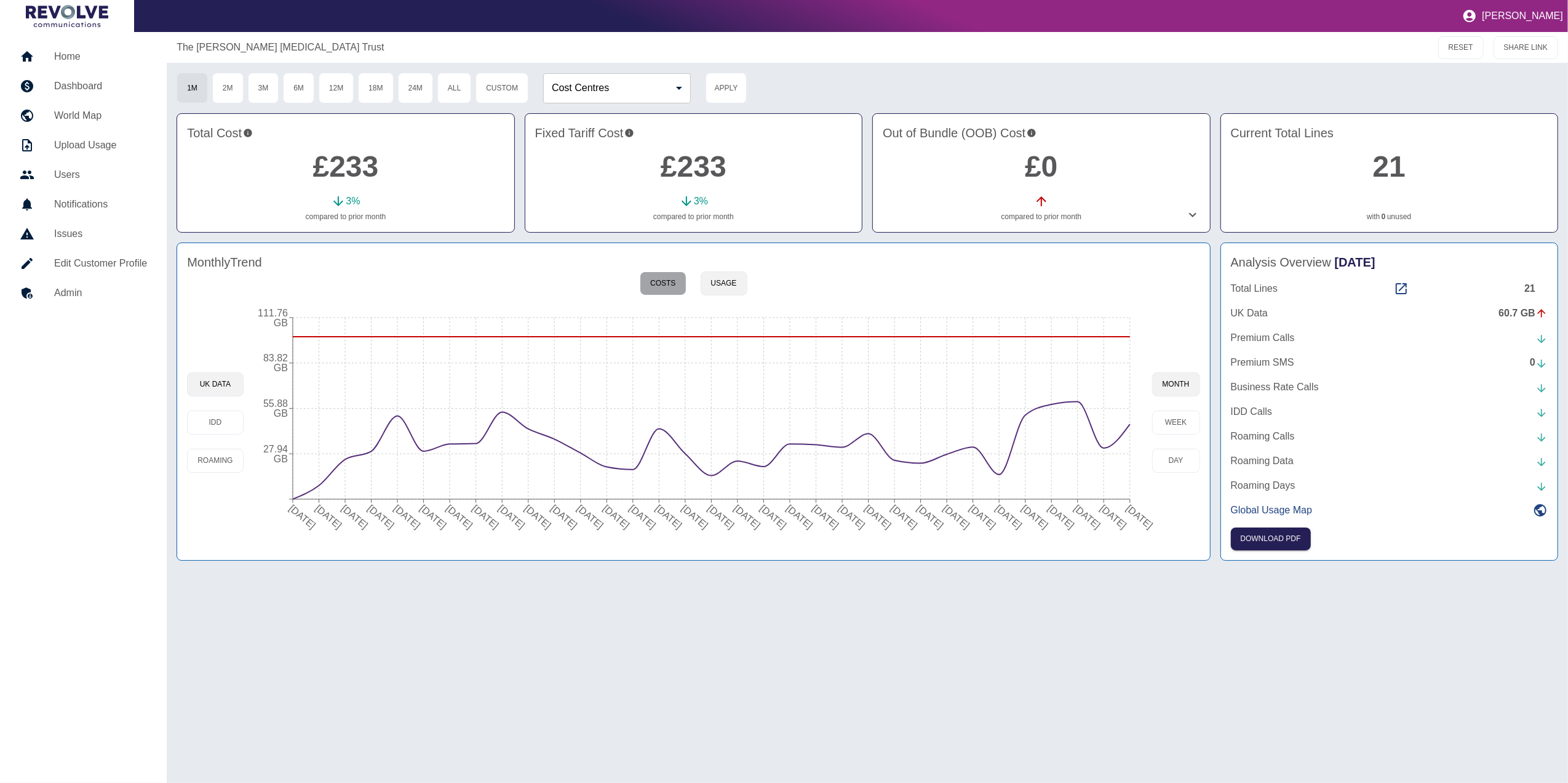
click at [662, 286] on button "Costs" at bounding box center [663, 283] width 46 height 24
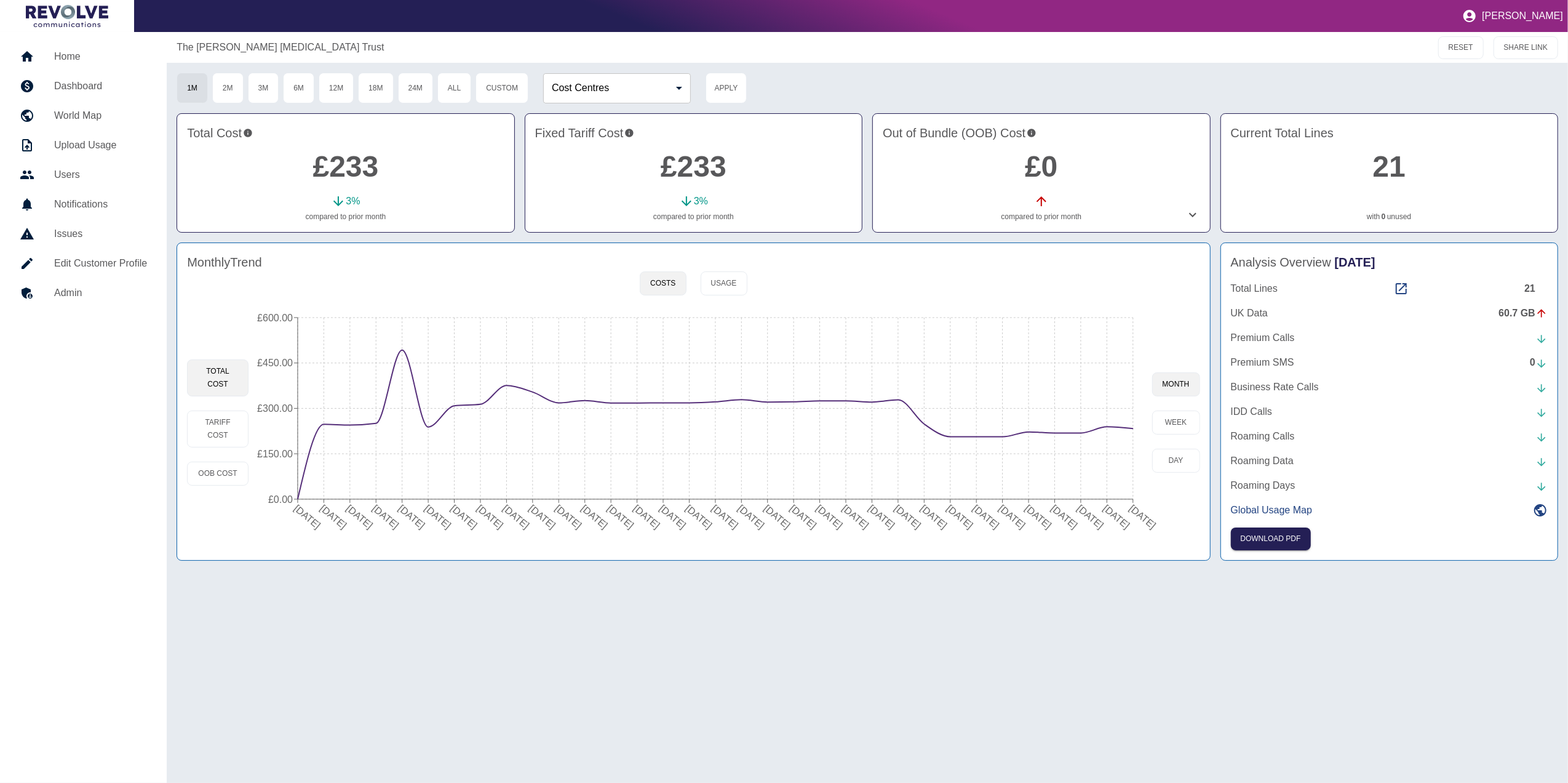
click at [109, 80] on h5 "Dashboard" at bounding box center [101, 86] width 93 height 15
click at [97, 57] on h5 "Home" at bounding box center [101, 57] width 93 height 15
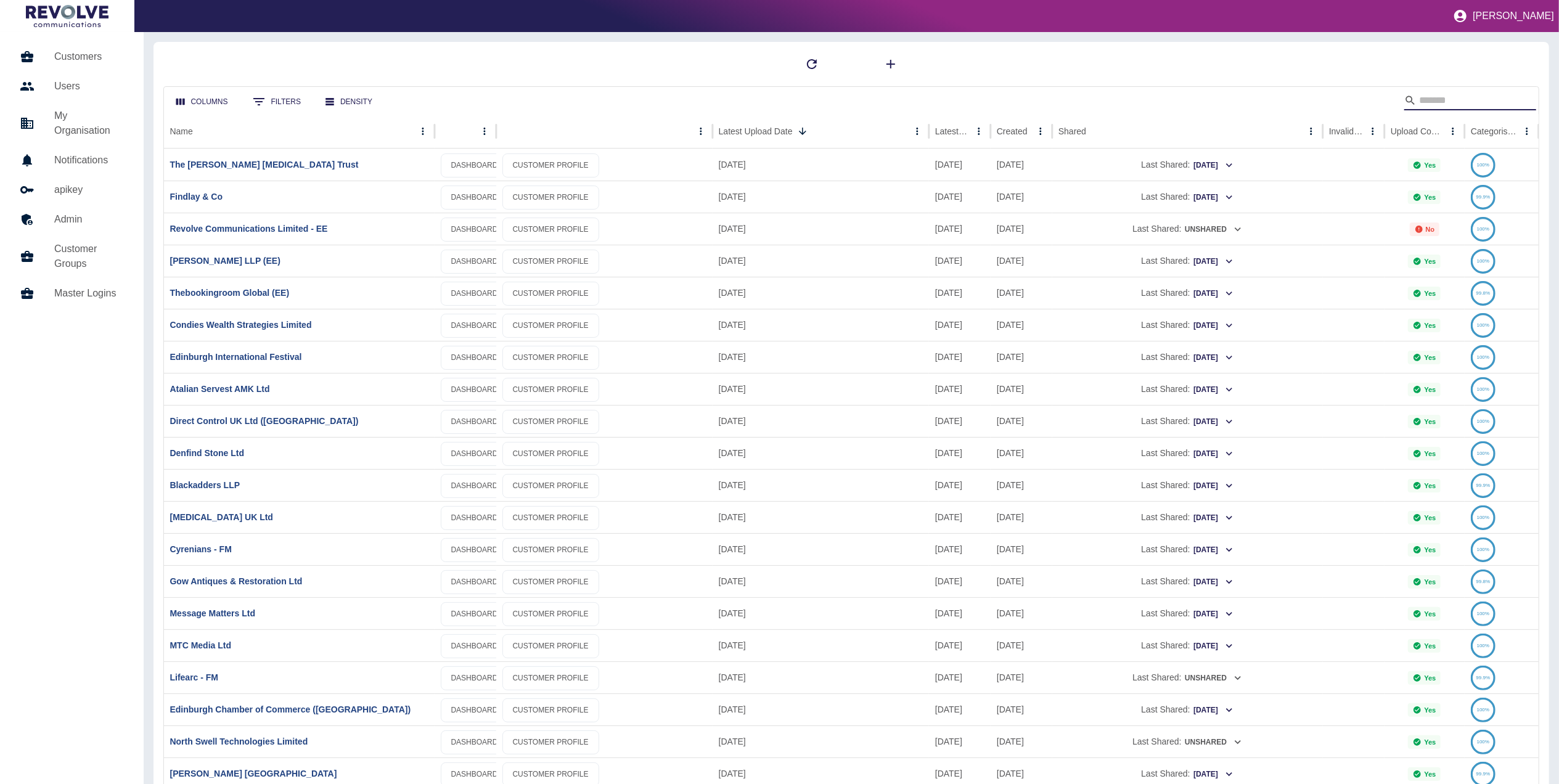
click at [1430, 109] on input "Search" at bounding box center [1468, 100] width 99 height 20
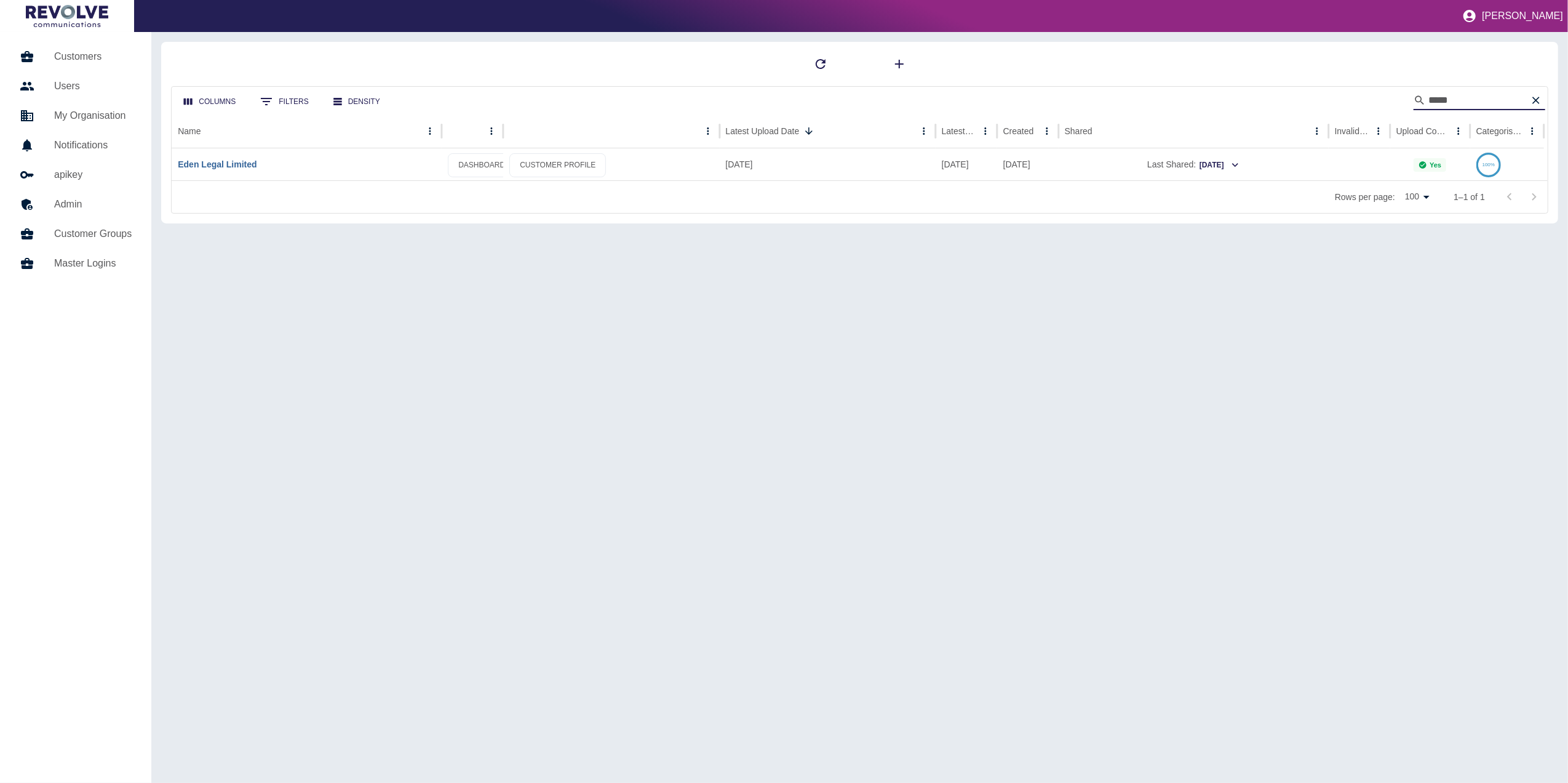
type input "****"
click at [223, 159] on link "Eden Legal Limited" at bounding box center [217, 164] width 79 height 10
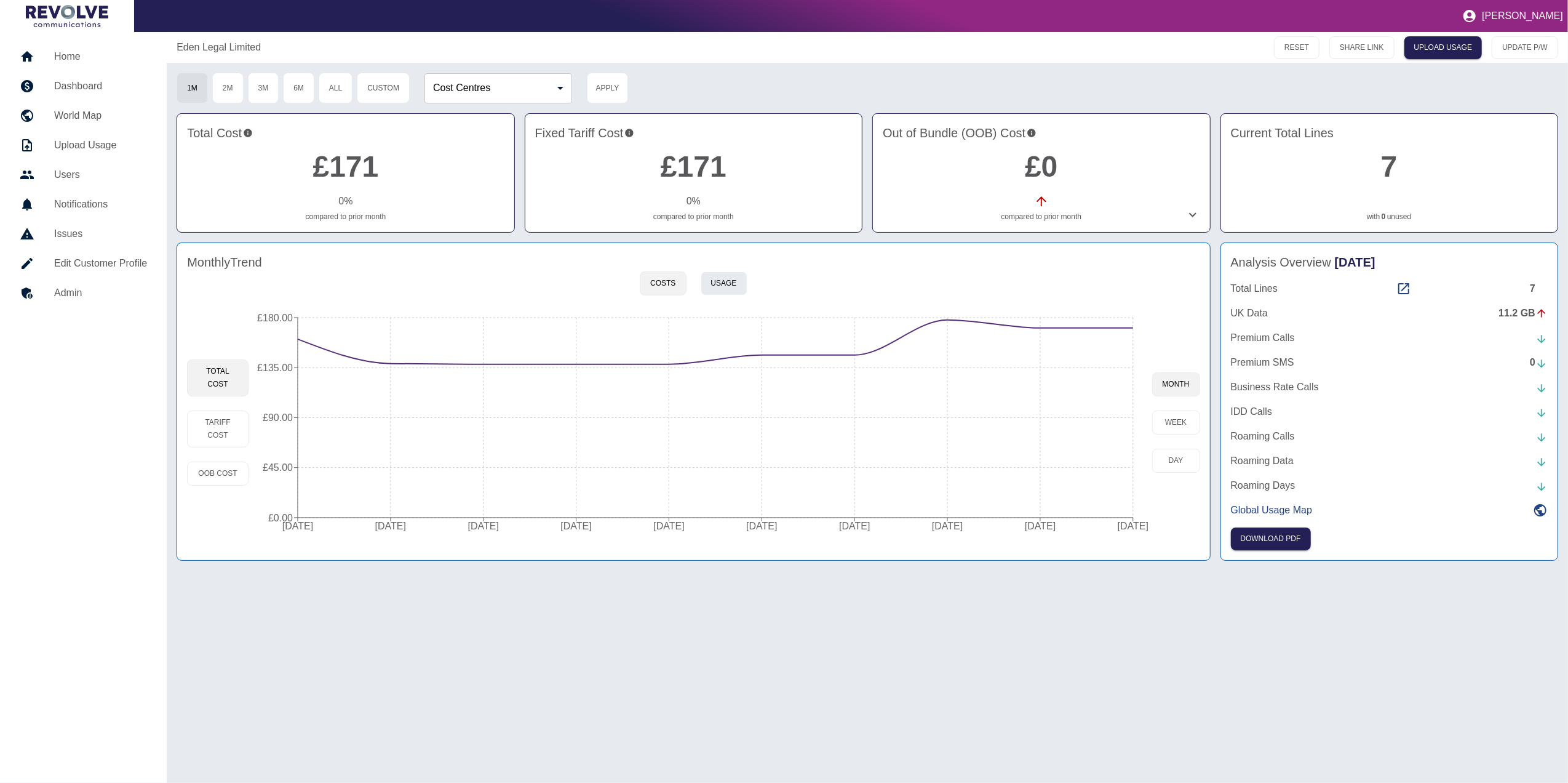
click at [712, 284] on button "Usage" at bounding box center [723, 283] width 47 height 24
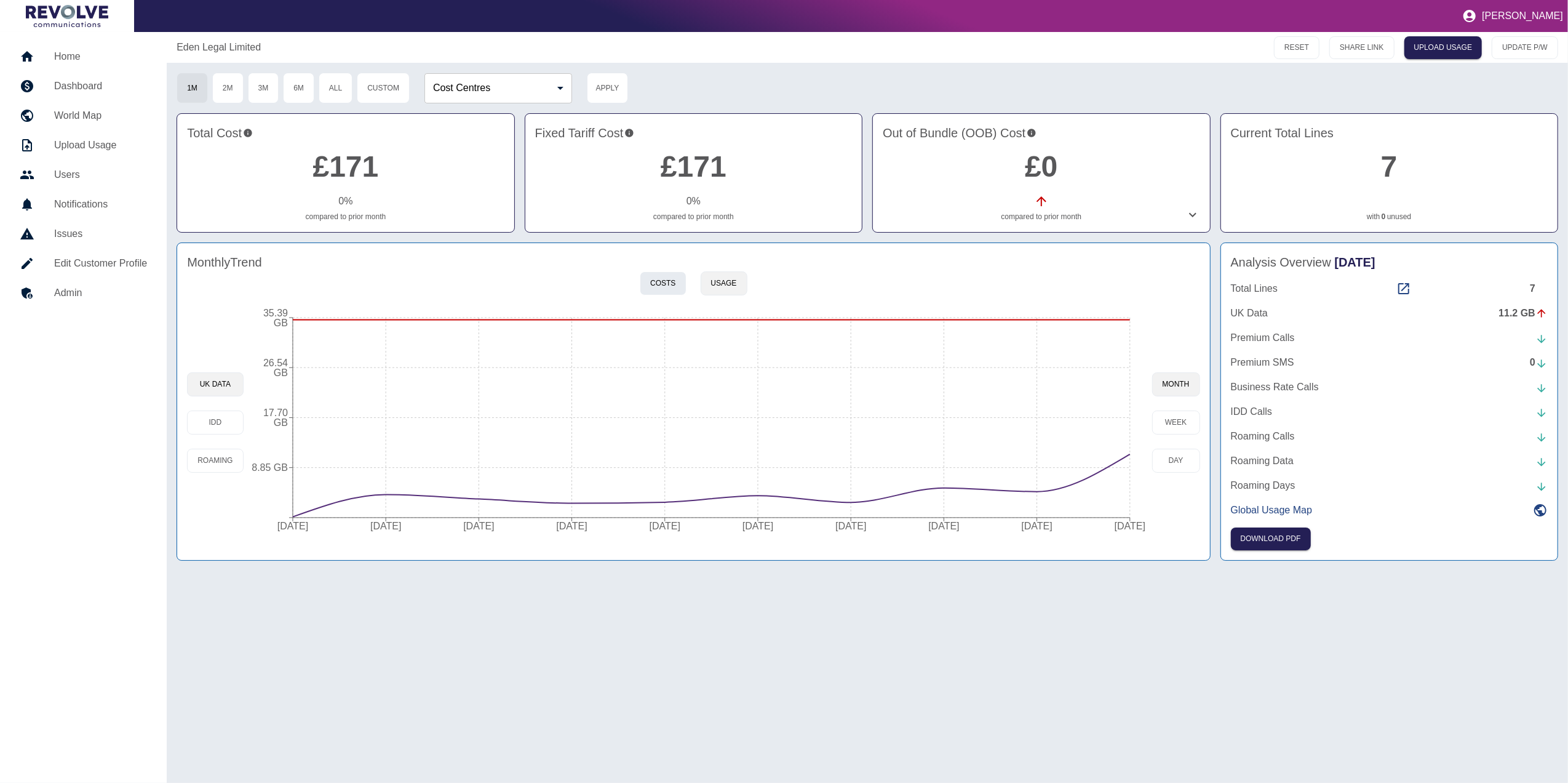
click at [669, 274] on button "Costs" at bounding box center [663, 283] width 46 height 24
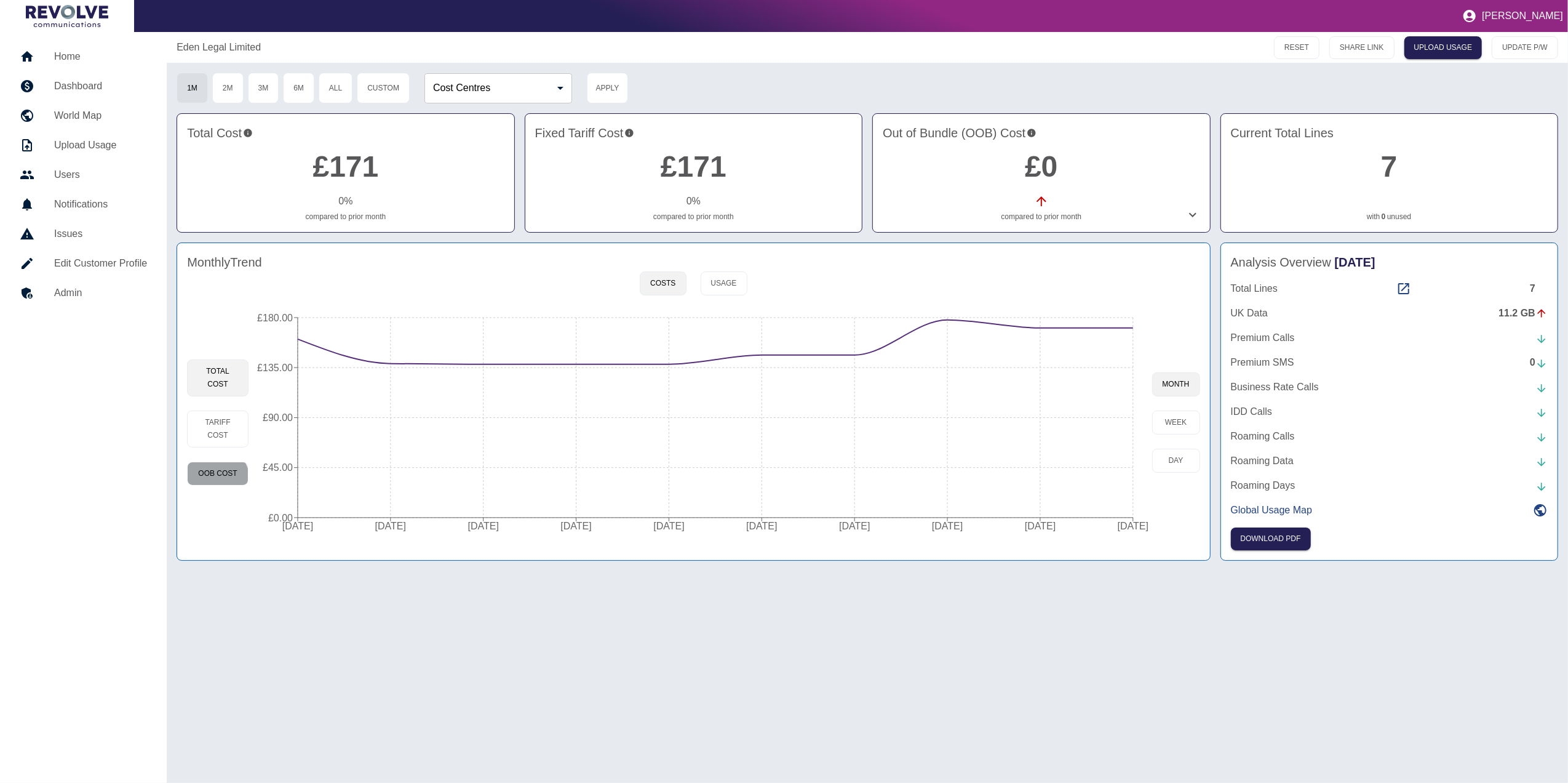
click at [208, 480] on button "OOB Cost" at bounding box center [218, 473] width 61 height 24
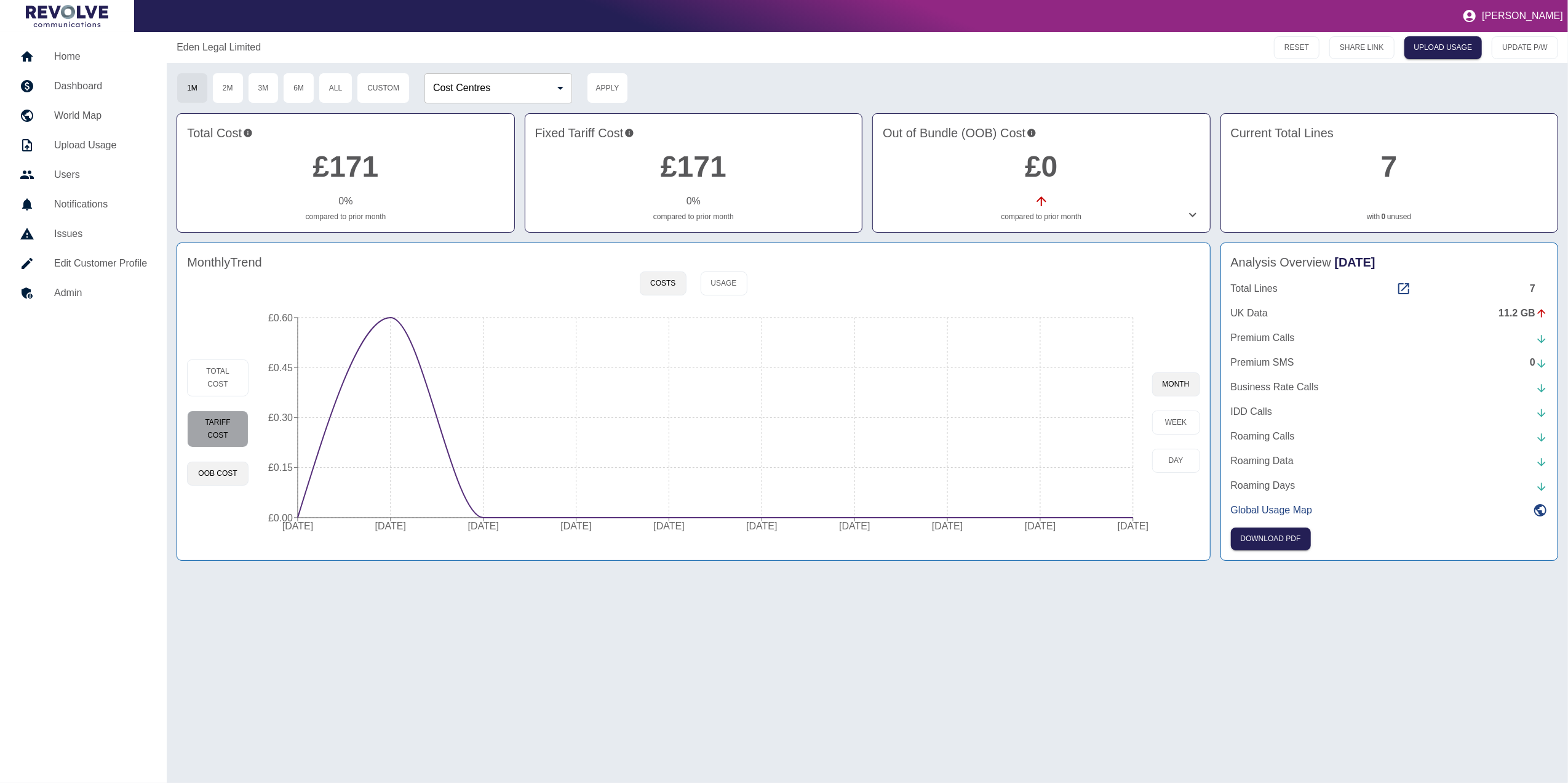
click at [220, 438] on button "Tariff Cost" at bounding box center [218, 429] width 61 height 37
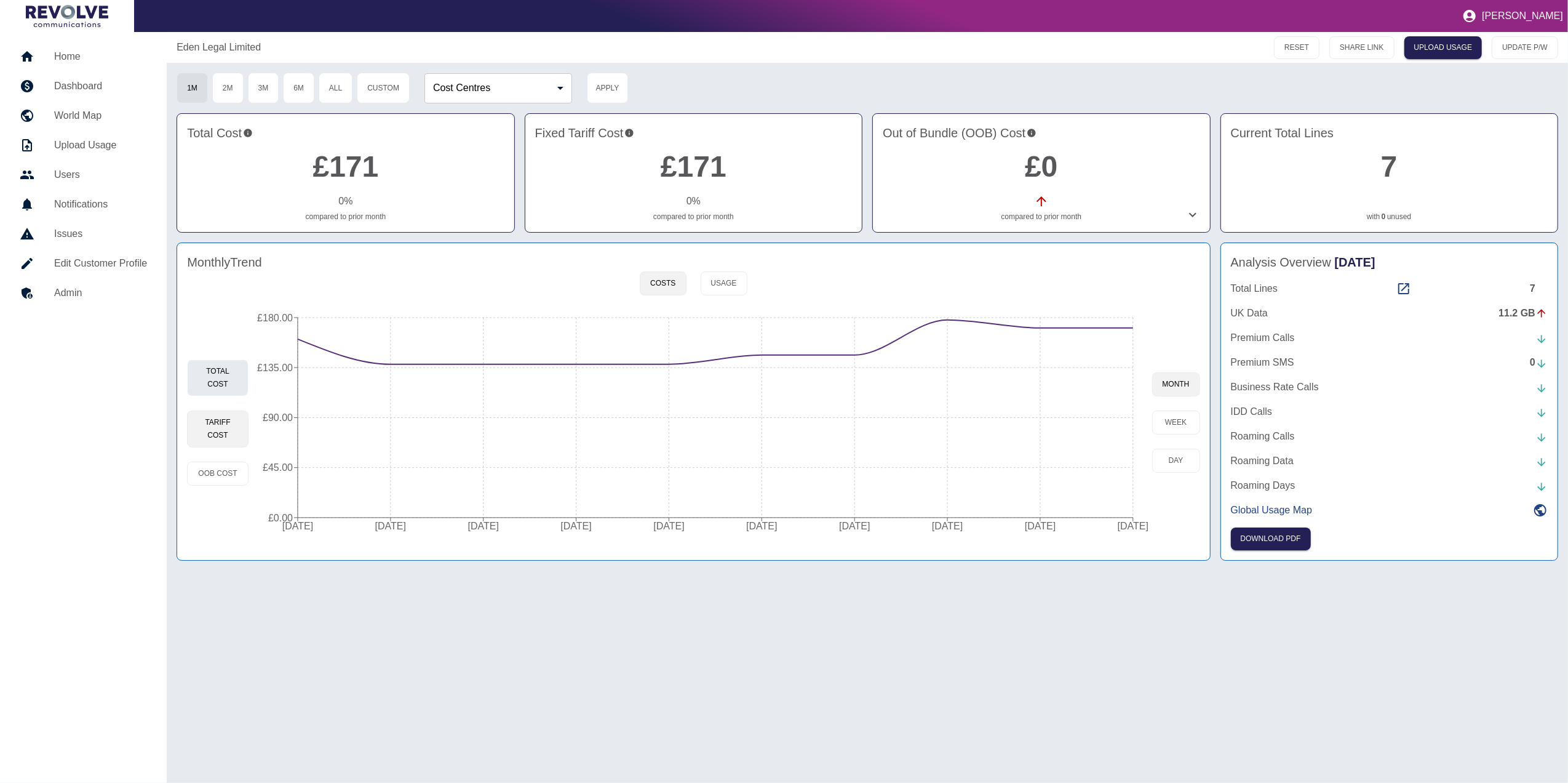
click at [216, 374] on button "Total Cost" at bounding box center [218, 378] width 61 height 37
type button "total"
click at [71, 46] on link "Home" at bounding box center [83, 56] width 147 height 29
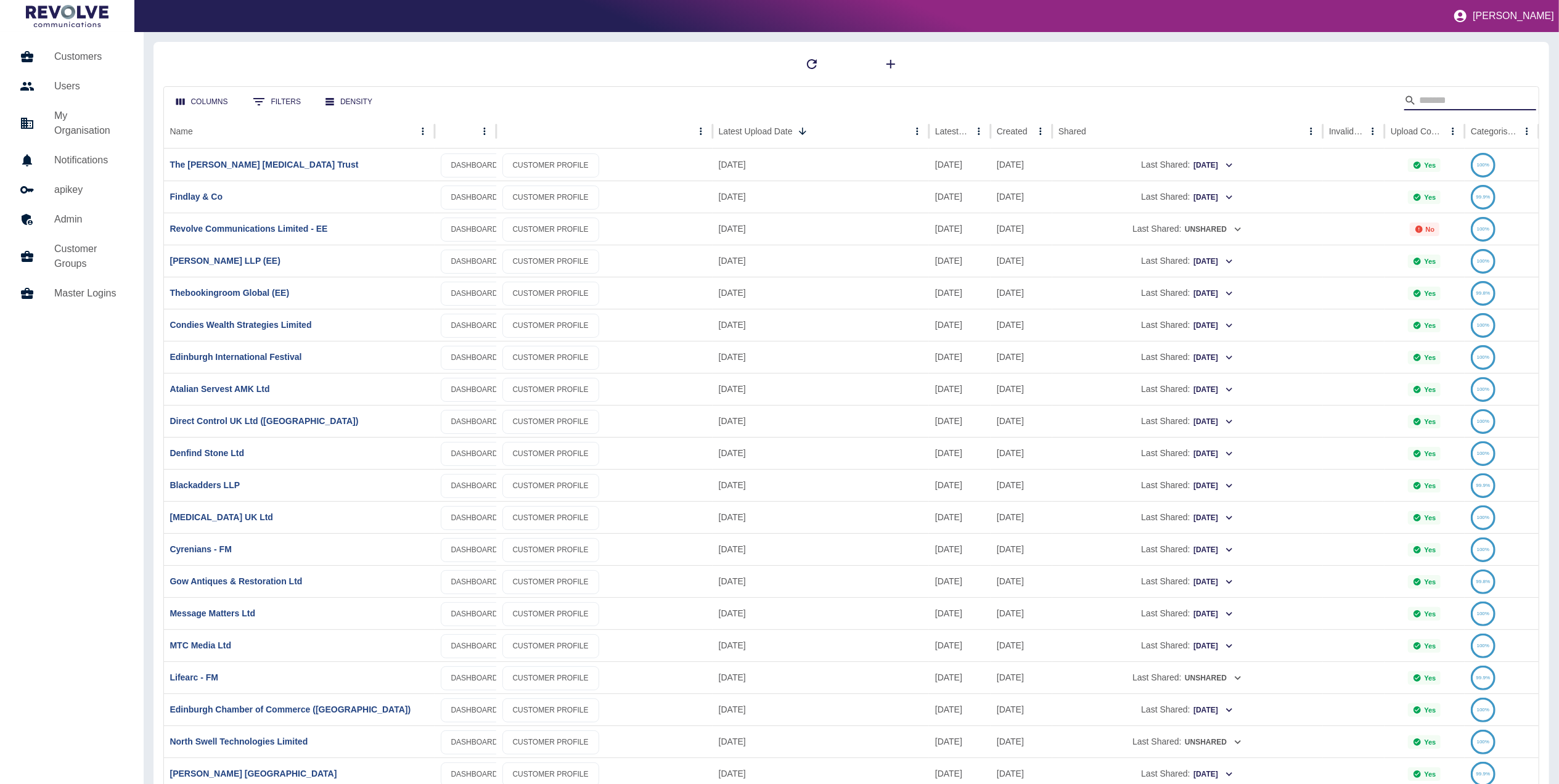
click at [1423, 95] on input "Search" at bounding box center [1468, 100] width 99 height 20
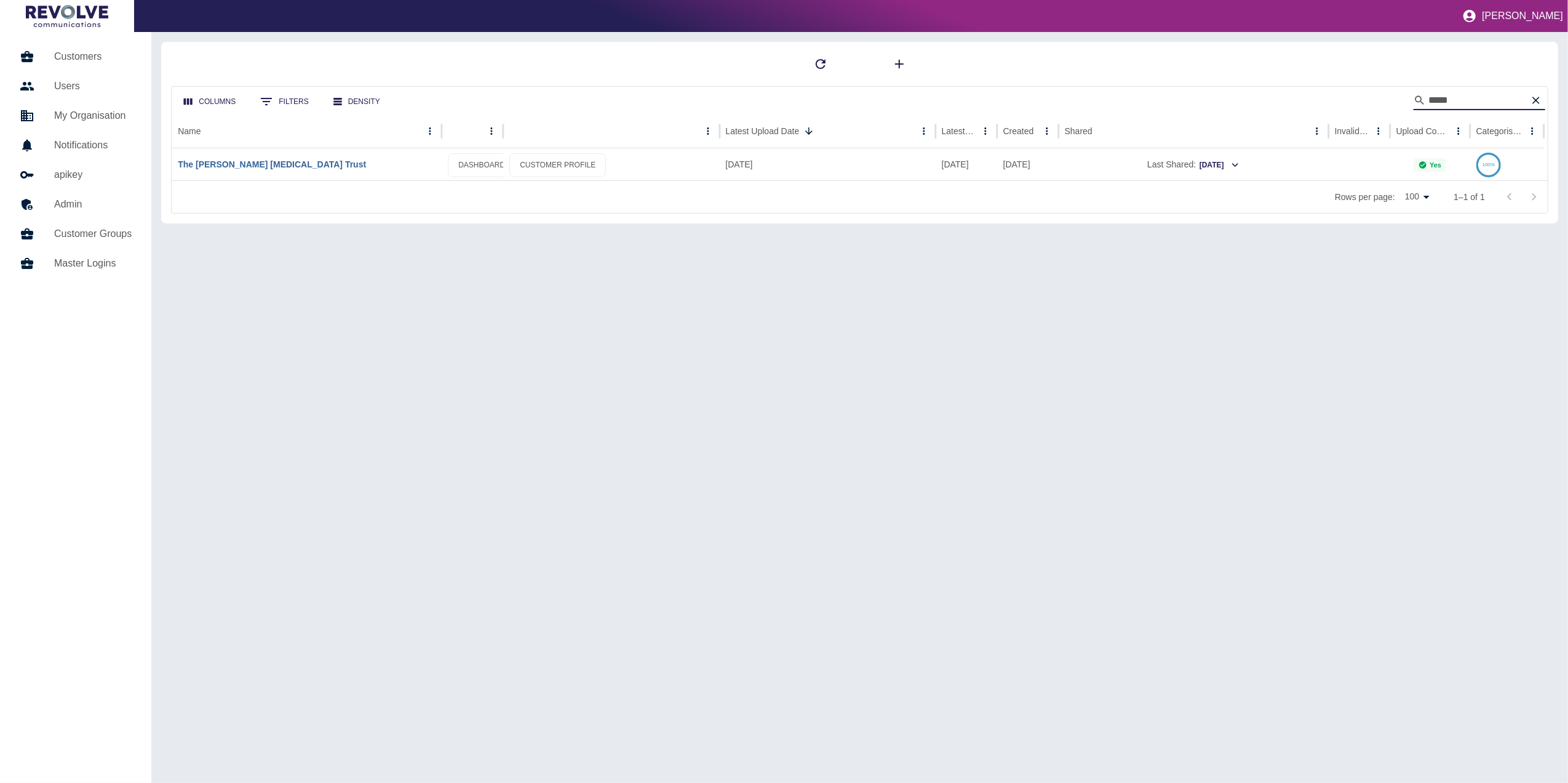
type input "*****"
click at [300, 163] on link "The [PERSON_NAME] [MEDICAL_DATA] Trust" at bounding box center [272, 164] width 189 height 10
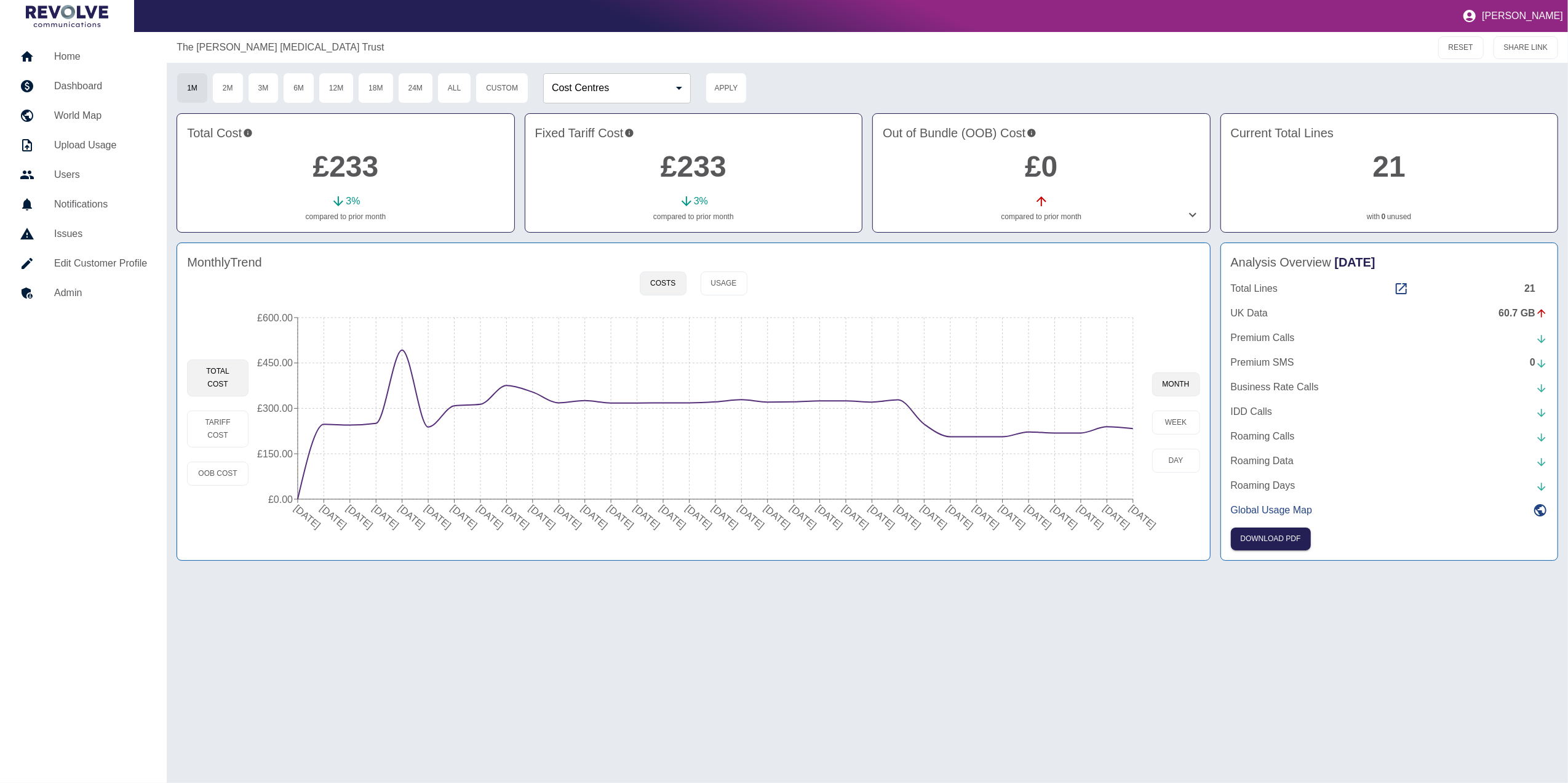
click at [828, 629] on div "The [PERSON_NAME] [MEDICAL_DATA] Trust RESET SHARE LINK 1M 2M 3M 6M 12M 18M 24M…" at bounding box center [867, 407] width 1401 height 751
click at [208, 425] on button "Tariff Cost" at bounding box center [218, 429] width 61 height 37
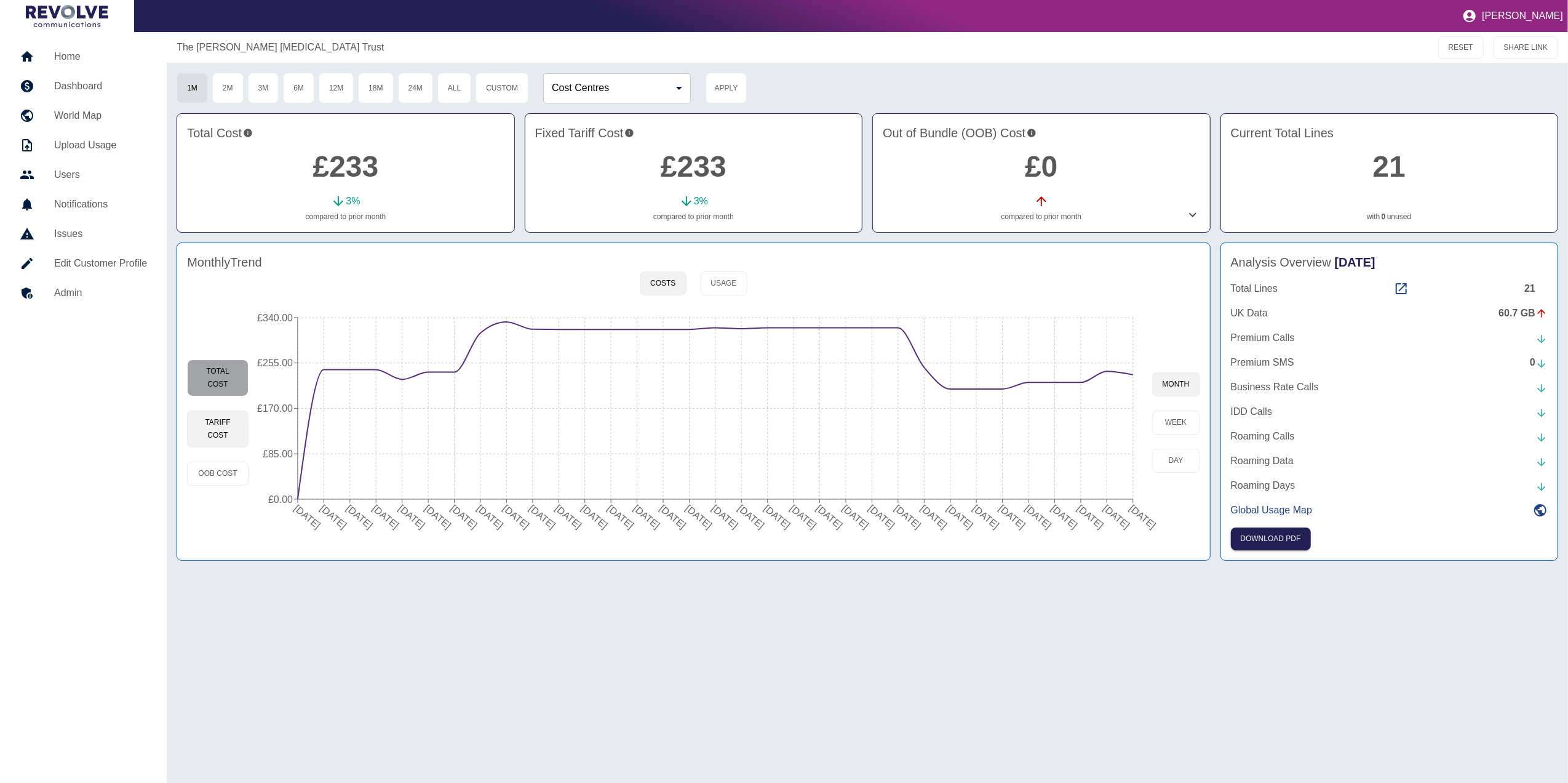
click at [224, 385] on button "Total Cost" at bounding box center [218, 378] width 61 height 37
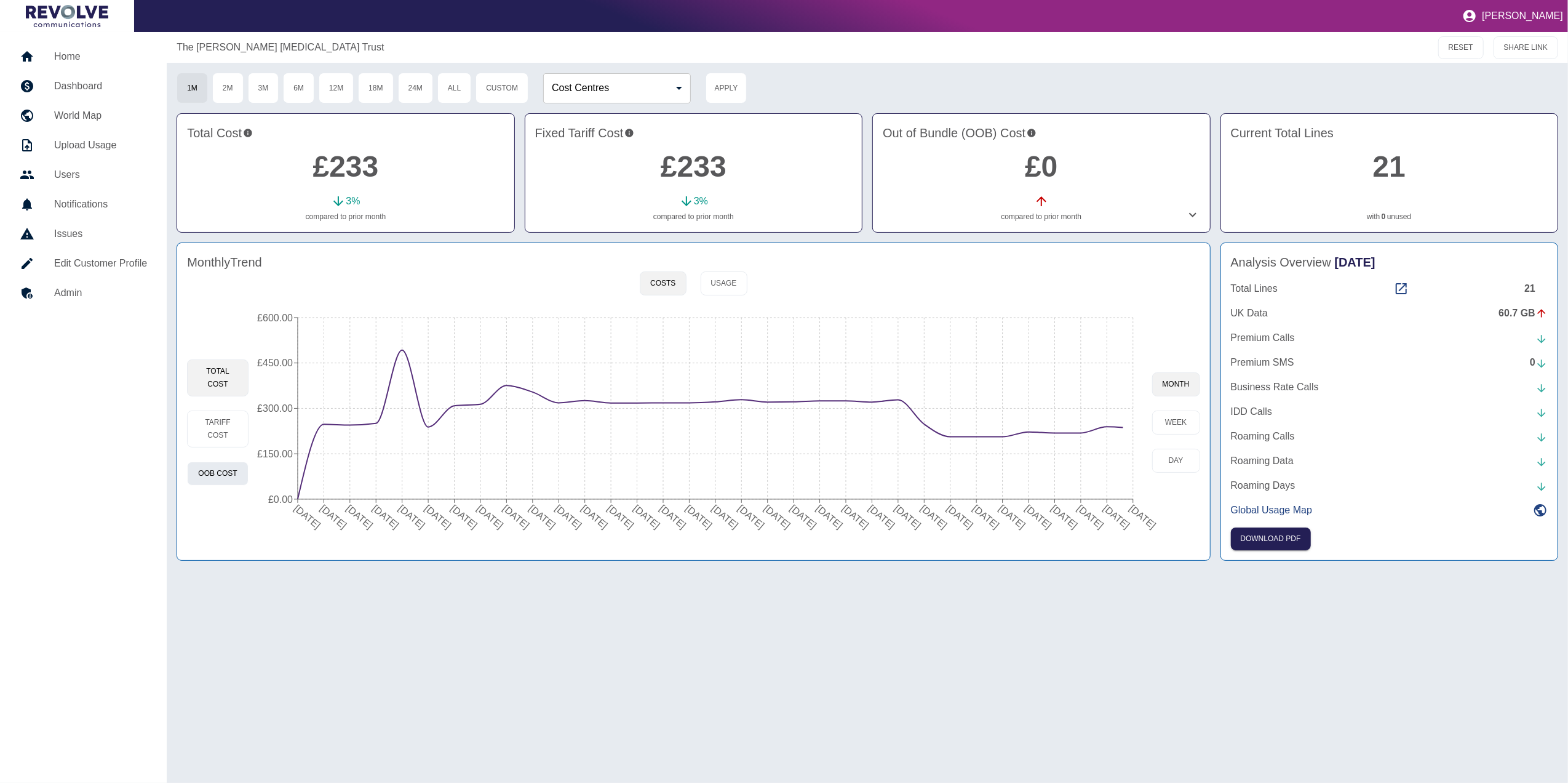
click at [231, 473] on button "OOB Cost" at bounding box center [218, 473] width 61 height 24
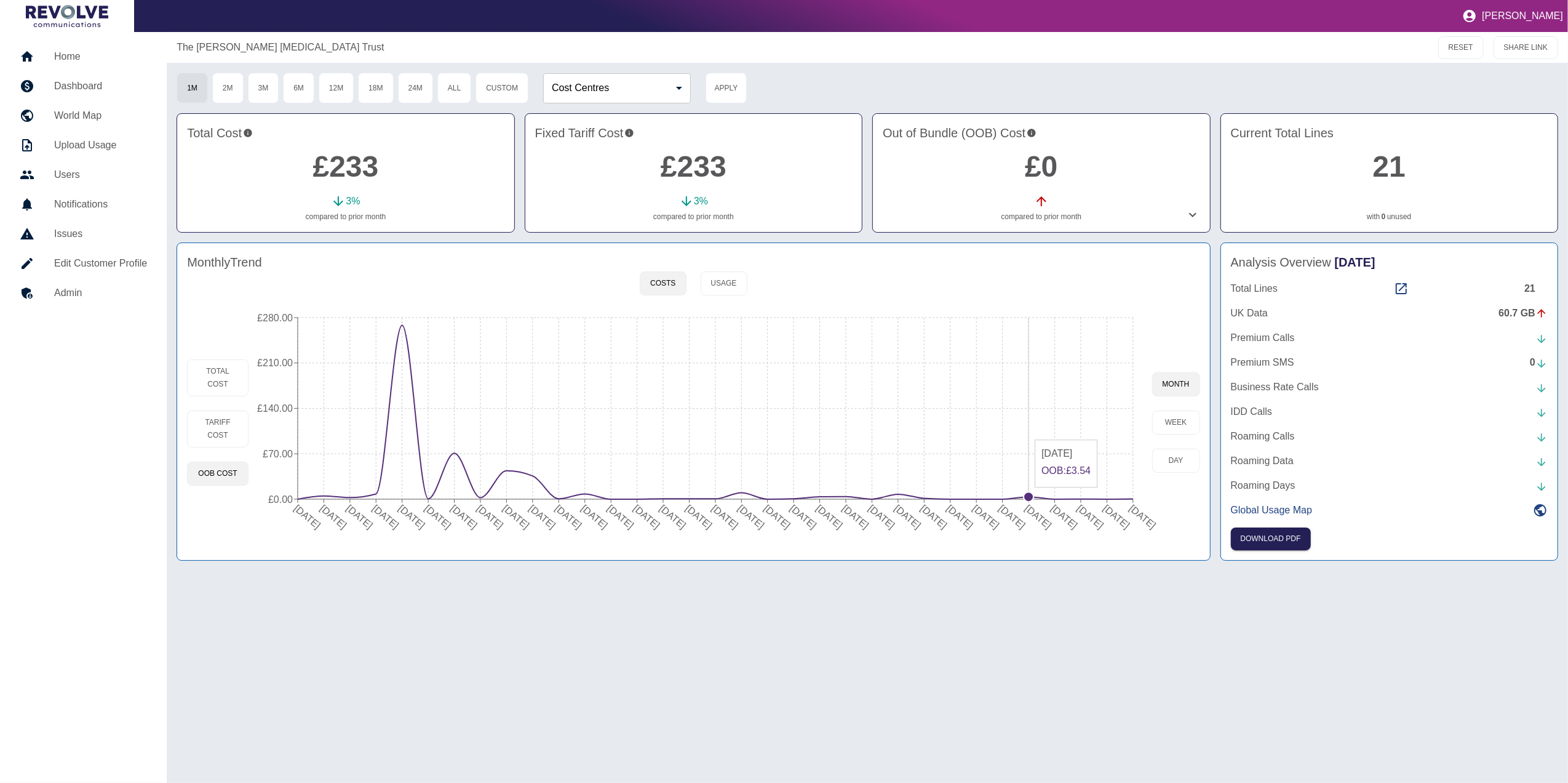
click at [1025, 496] on circle at bounding box center [1028, 496] width 10 height 10
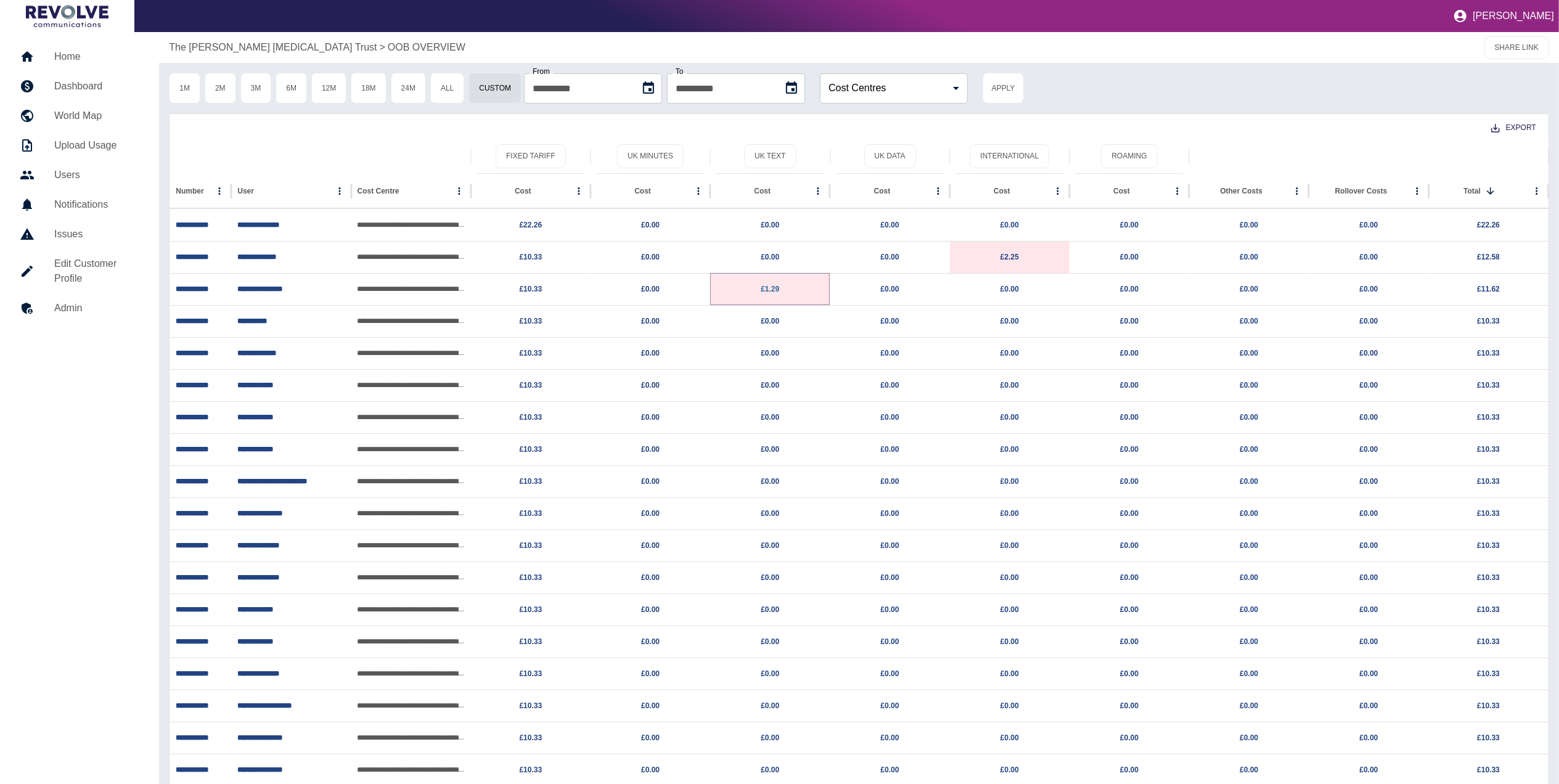
click at [772, 293] on link "£1.29" at bounding box center [769, 289] width 18 height 9
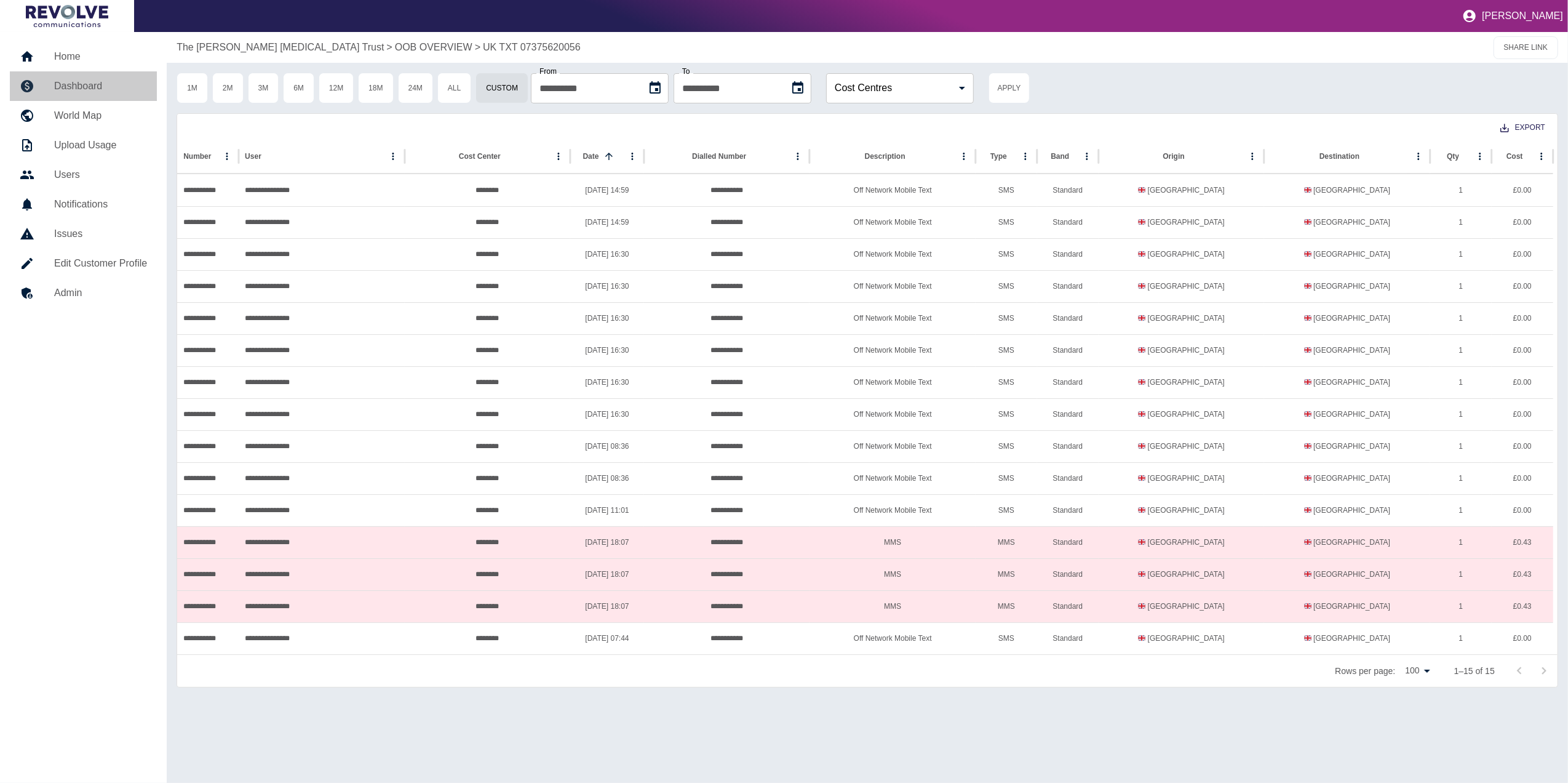
click at [94, 81] on h5 "Dashboard" at bounding box center [101, 86] width 93 height 15
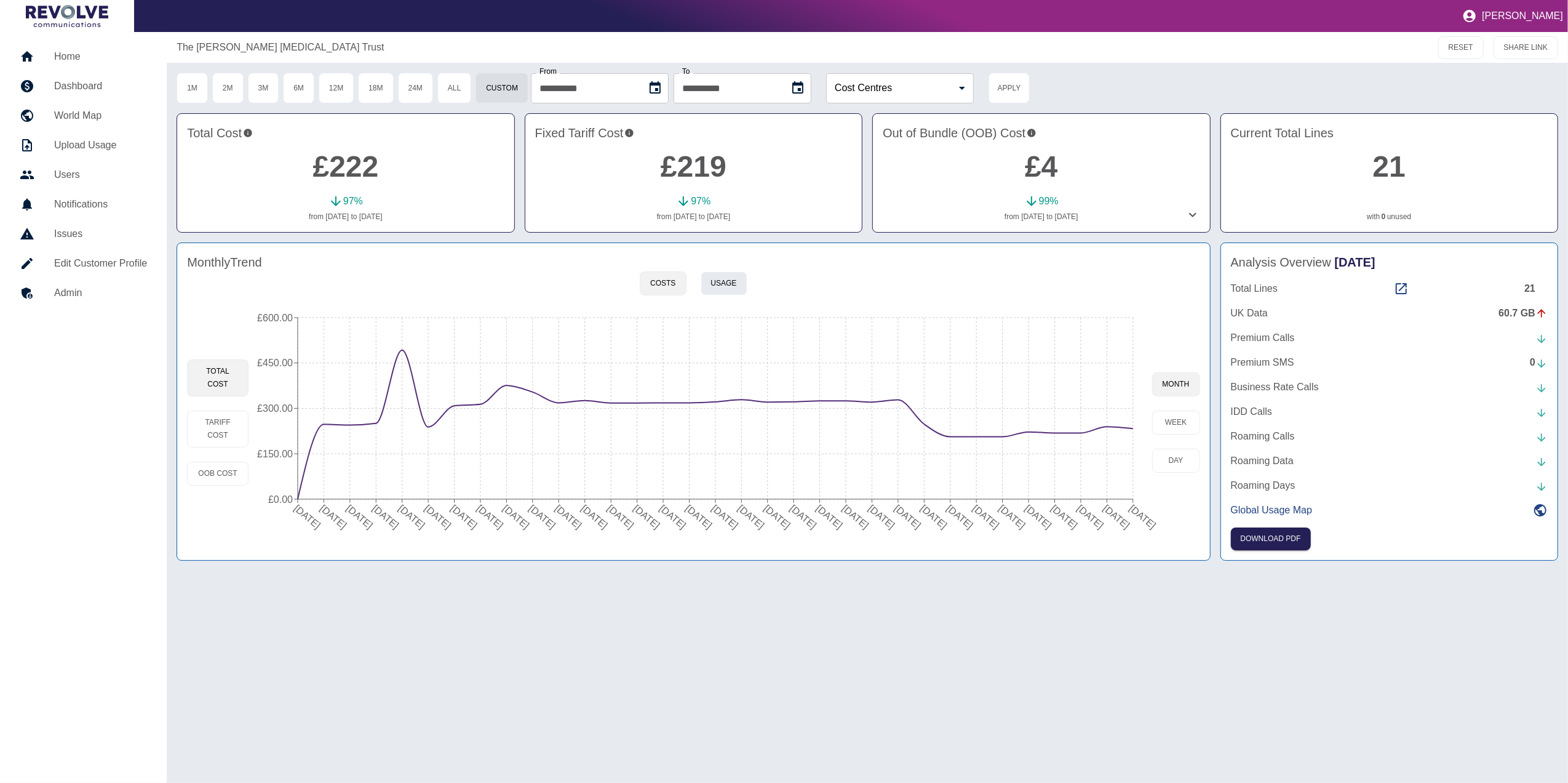
click at [739, 286] on button "Usage" at bounding box center [723, 283] width 47 height 24
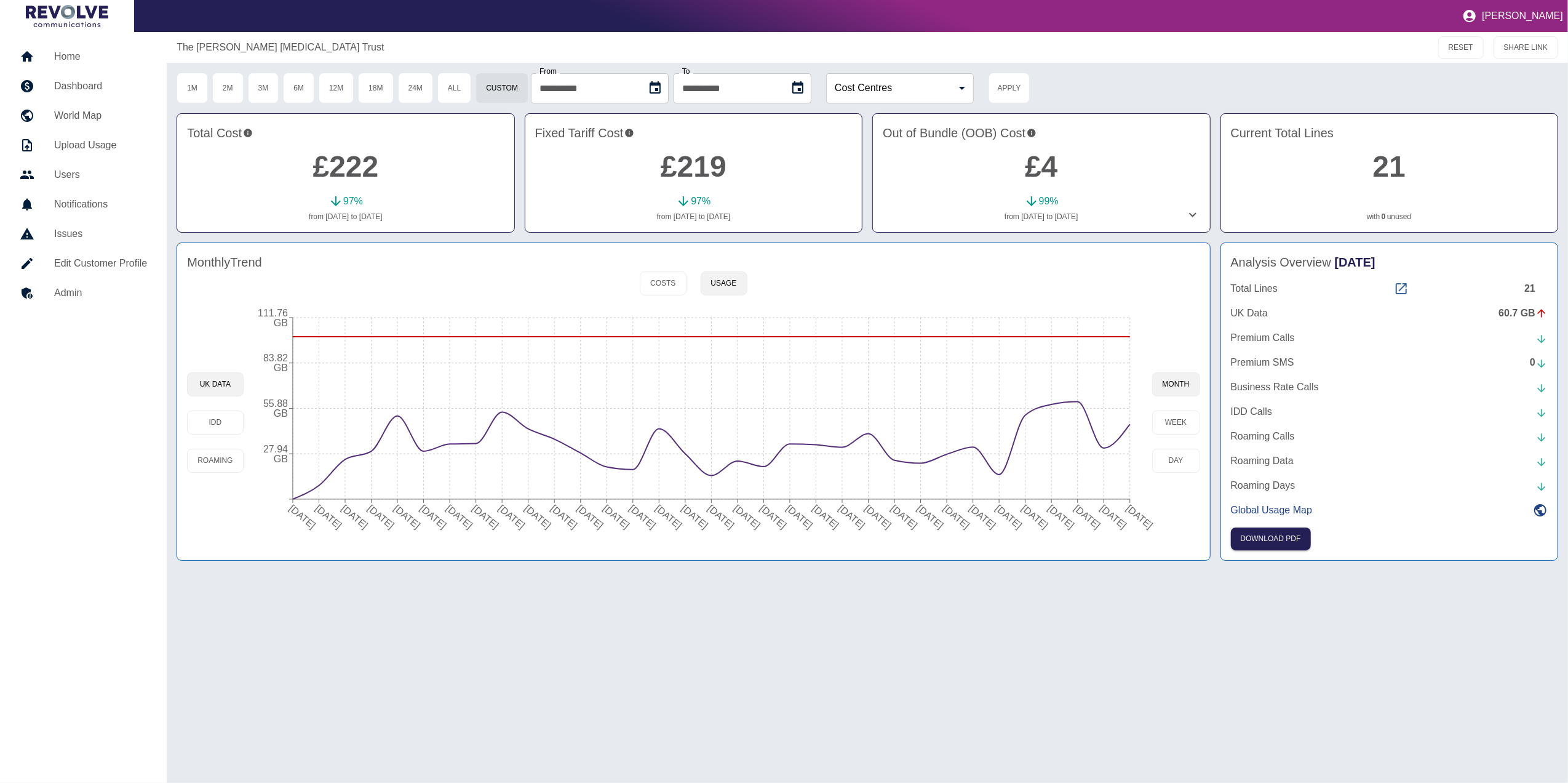
click at [1401, 289] on icon at bounding box center [1401, 289] width 15 height 15
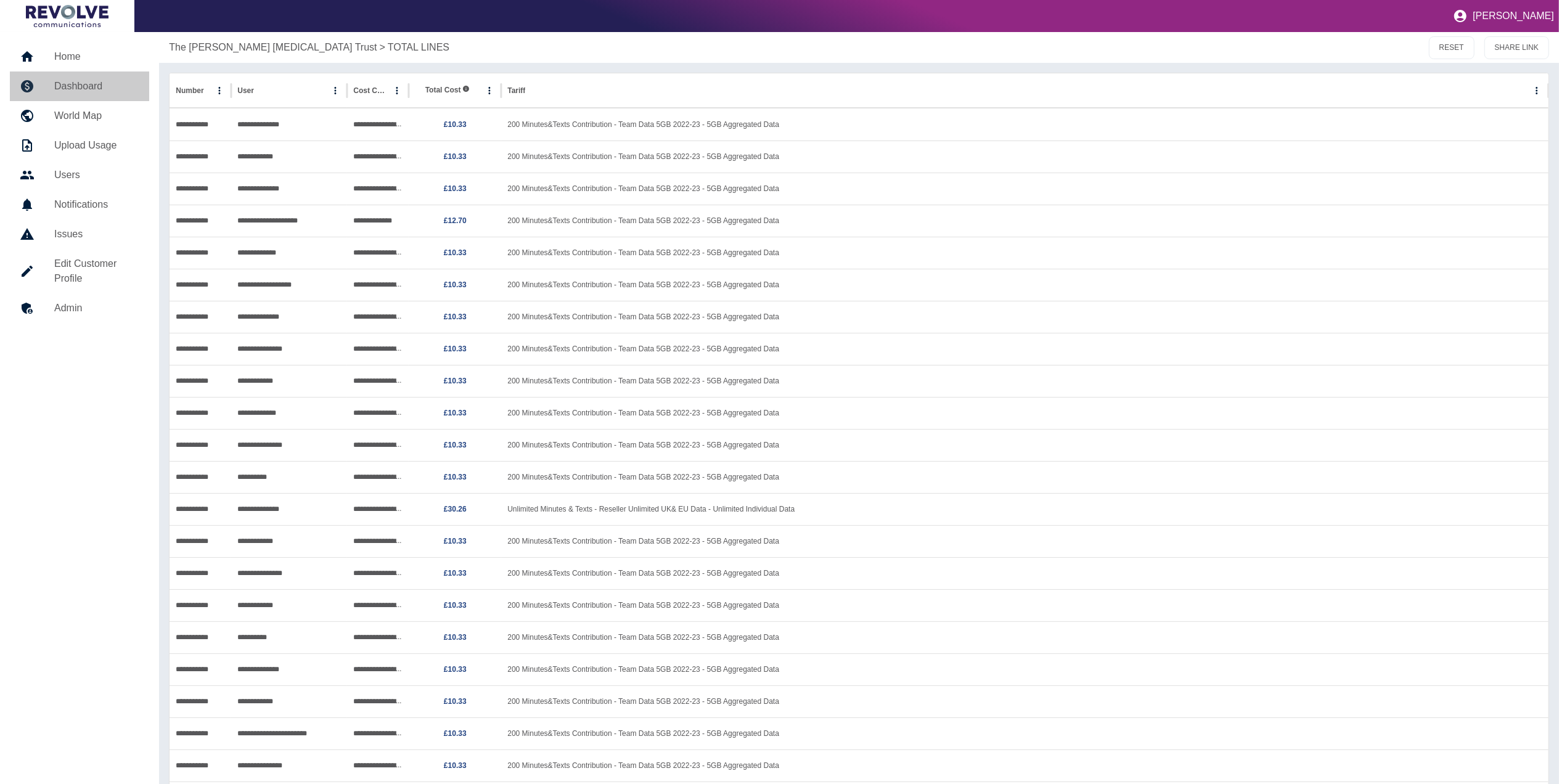
click at [102, 77] on link "Dashboard" at bounding box center [79, 86] width 139 height 29
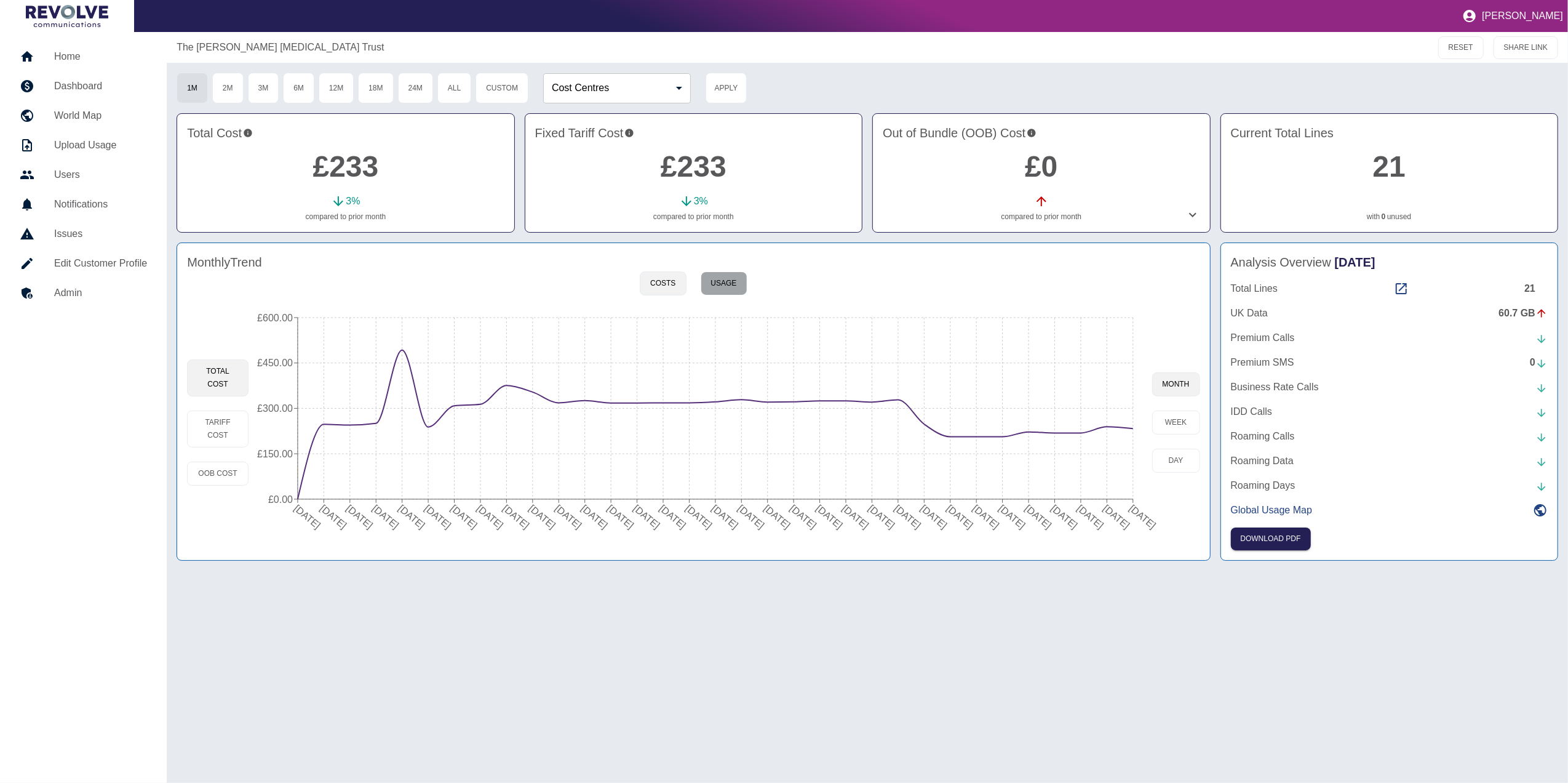
click at [725, 272] on button "Usage" at bounding box center [723, 283] width 47 height 24
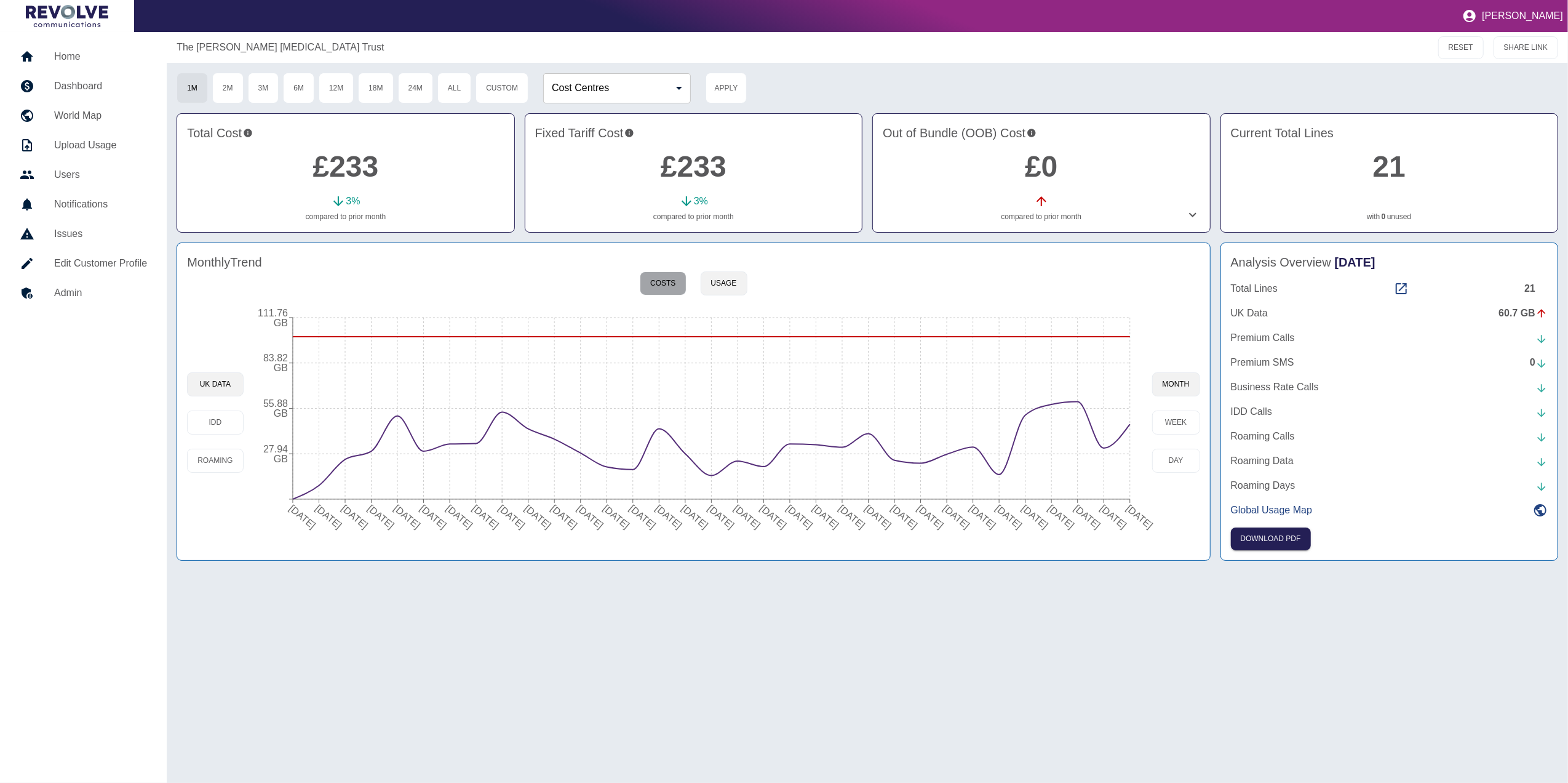
click at [668, 281] on button "Costs" at bounding box center [663, 283] width 46 height 24
